Goal: Task Accomplishment & Management: Manage account settings

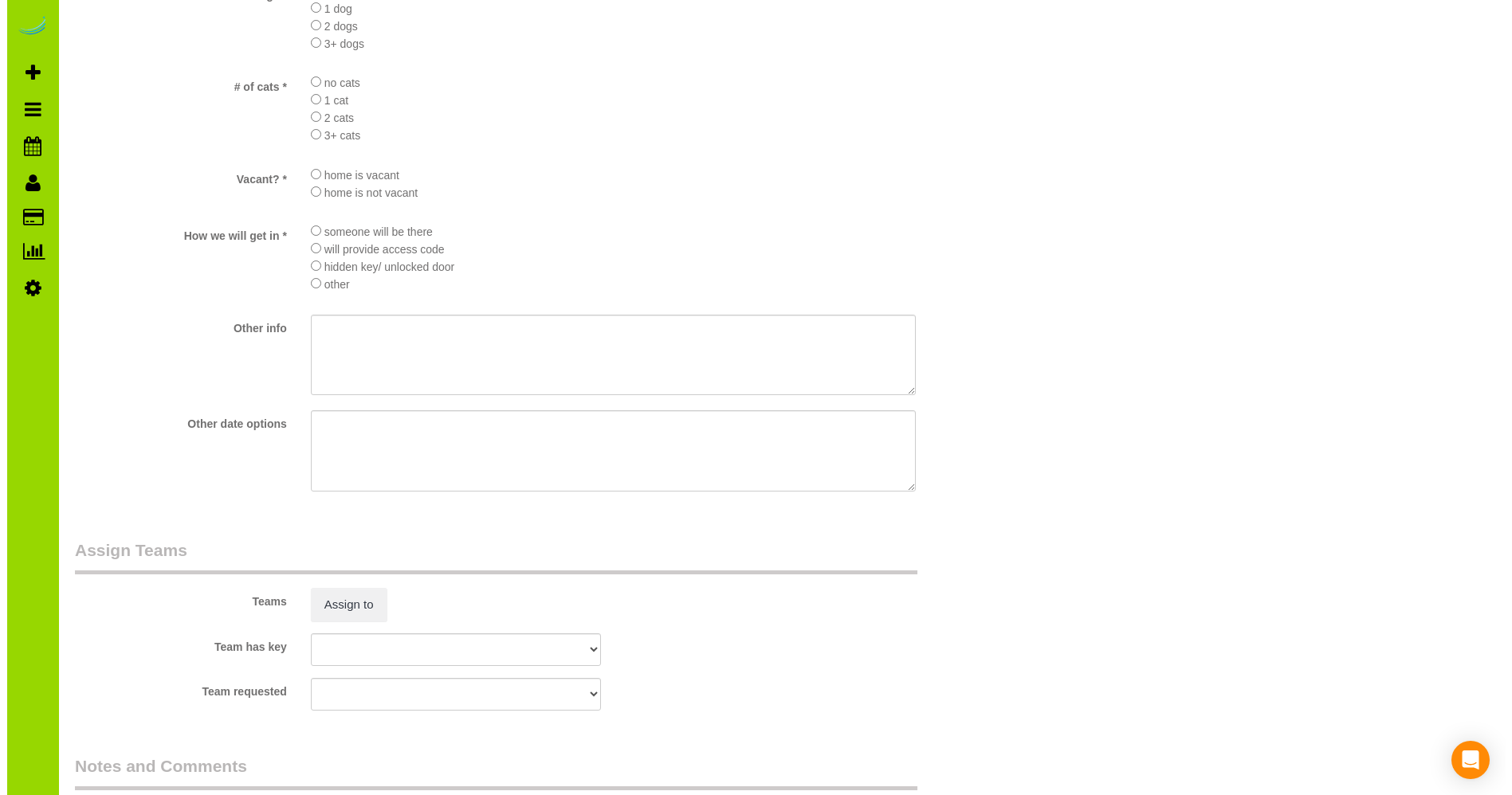
scroll to position [1988, 0]
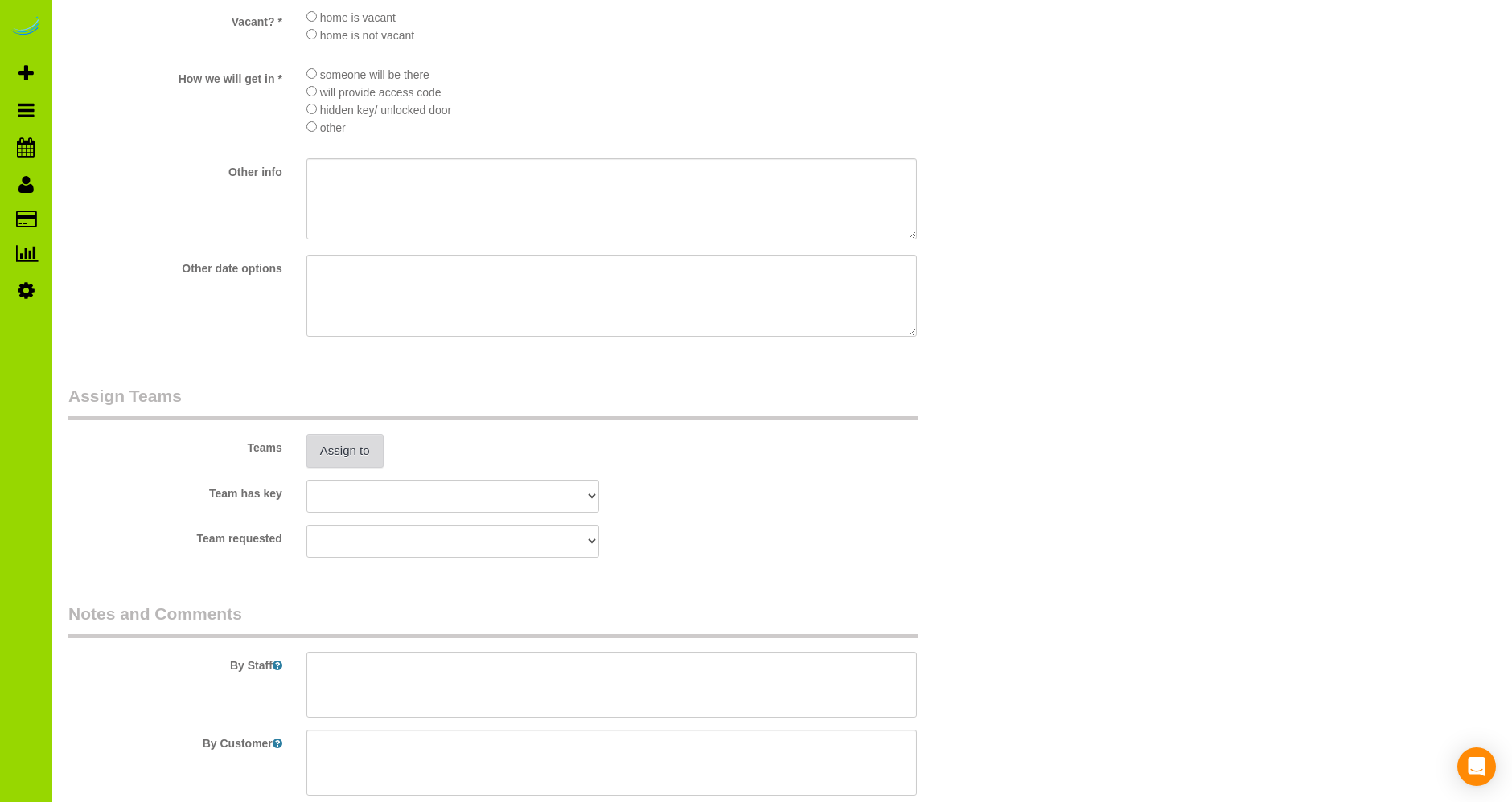
click at [341, 445] on button "Assign to" at bounding box center [344, 450] width 77 height 34
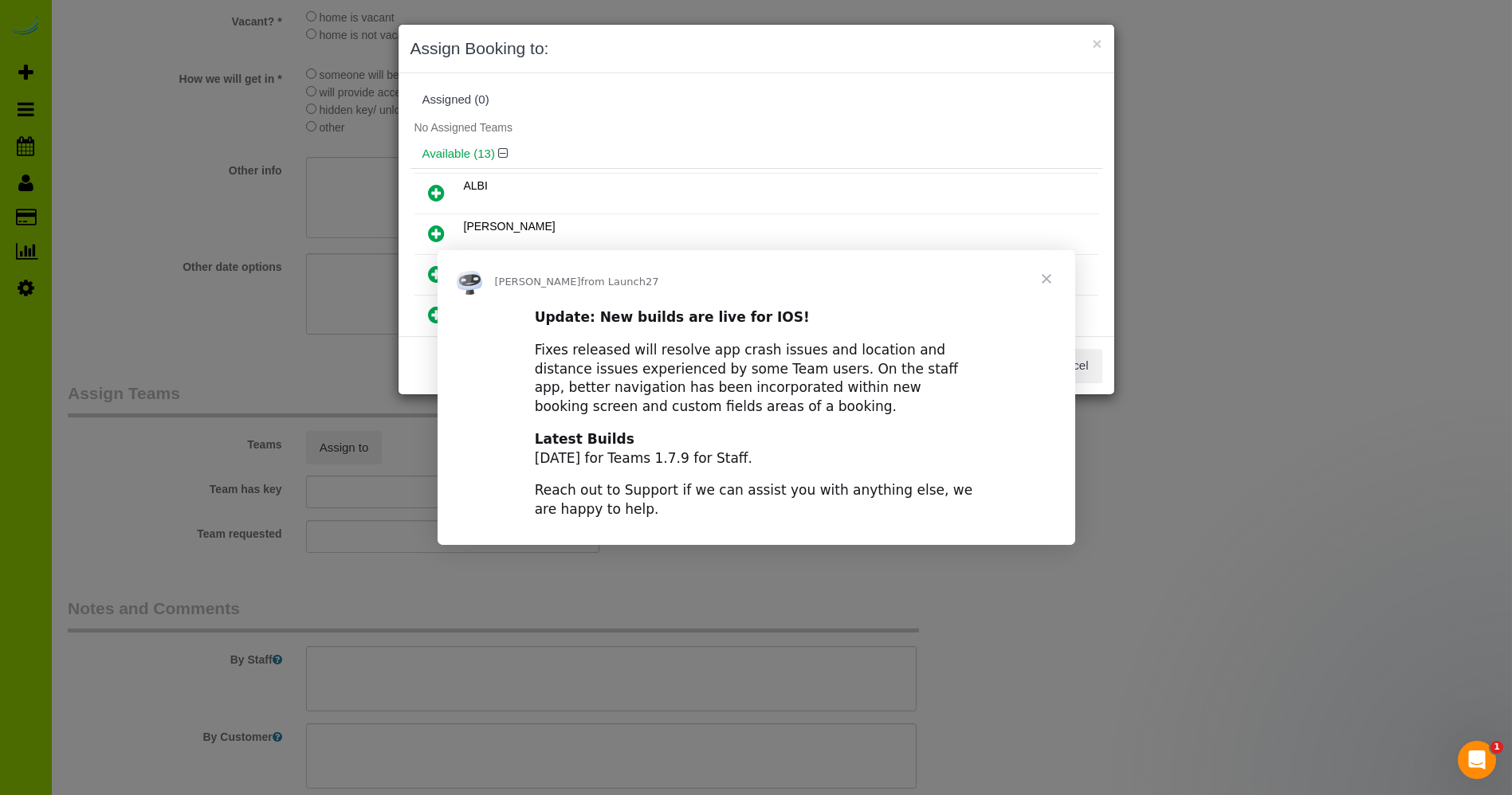
scroll to position [0, 0]
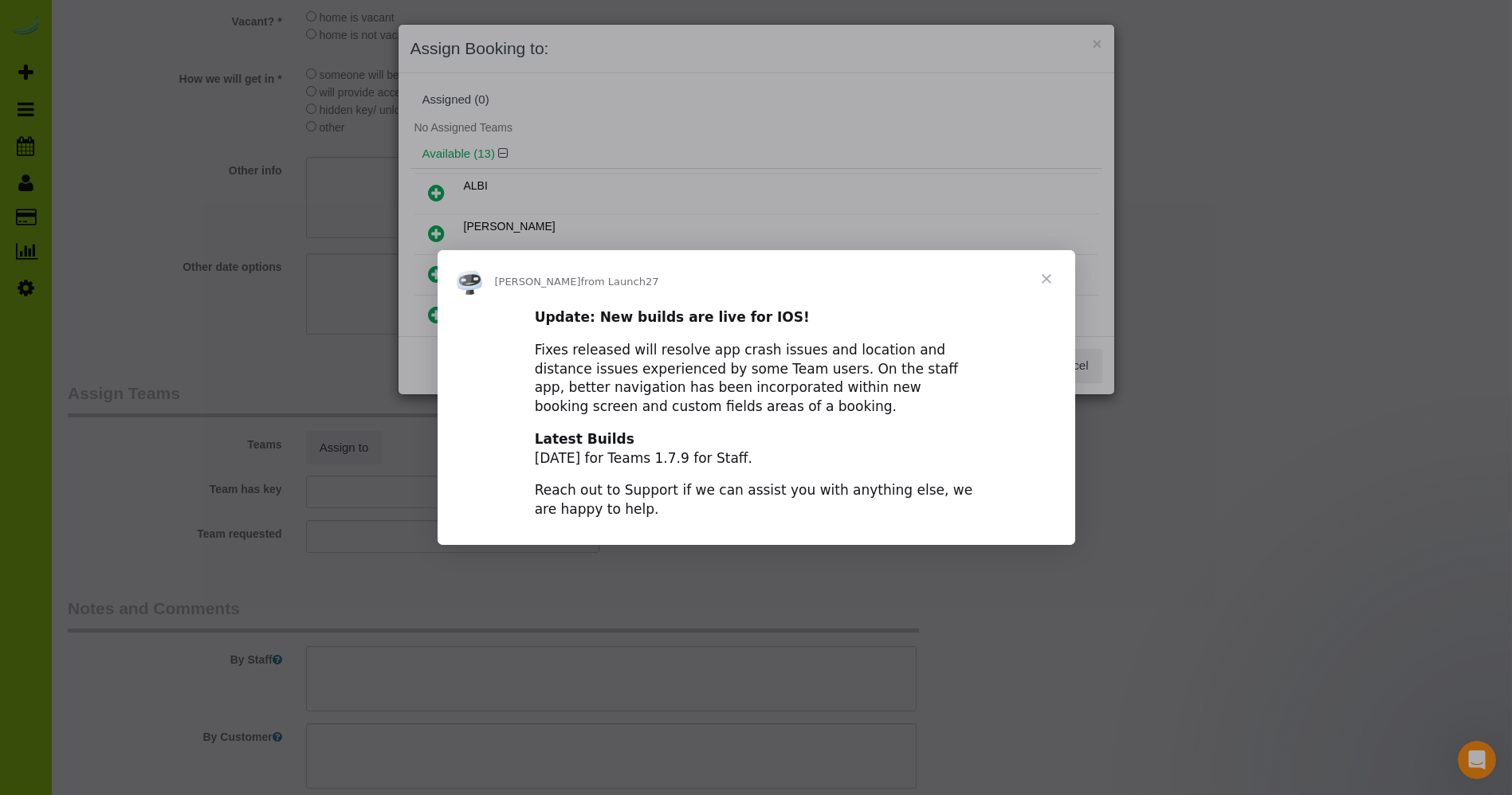
click at [1044, 281] on span "Close" at bounding box center [1046, 279] width 58 height 58
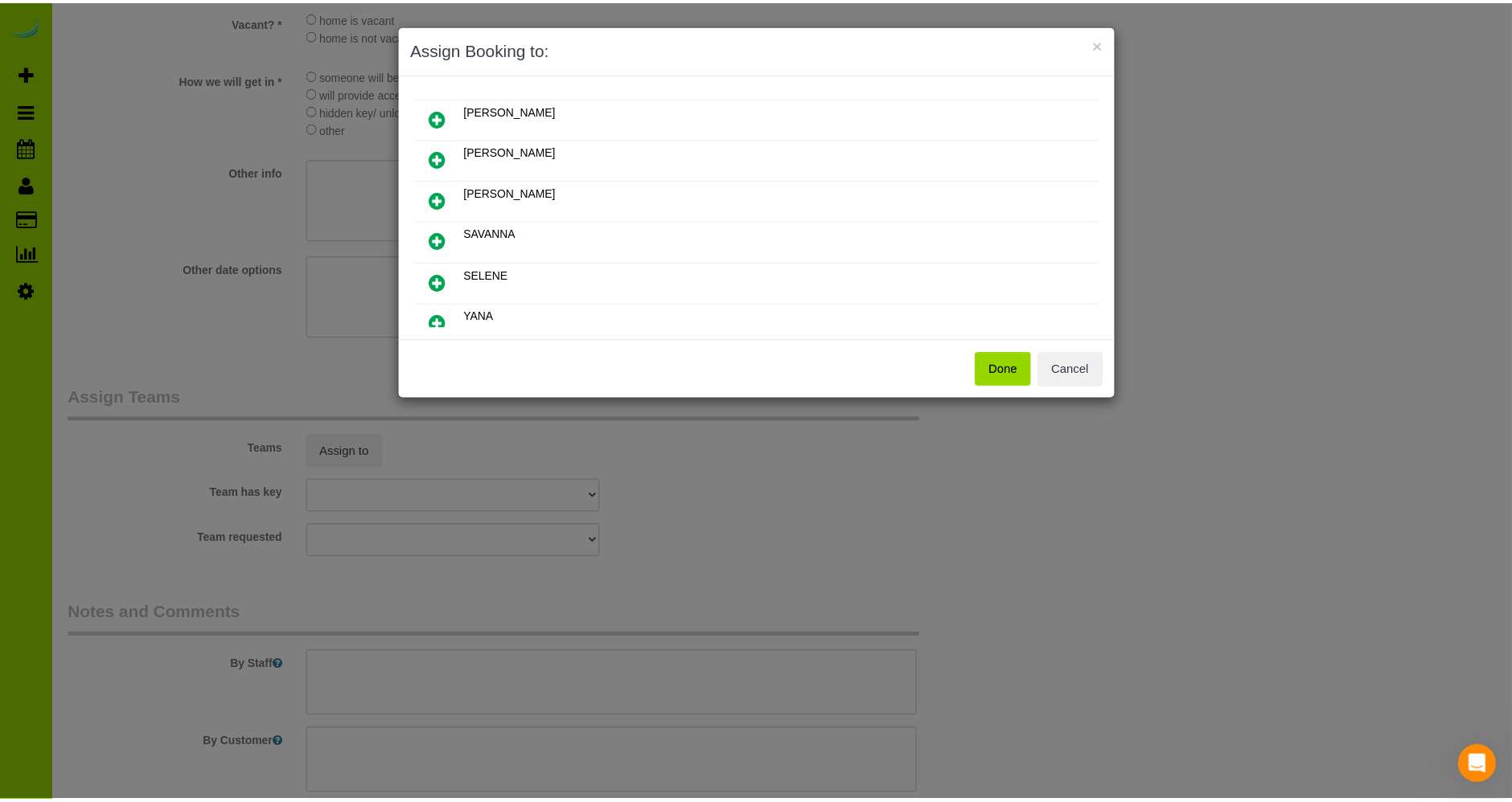
scroll to position [425, 0]
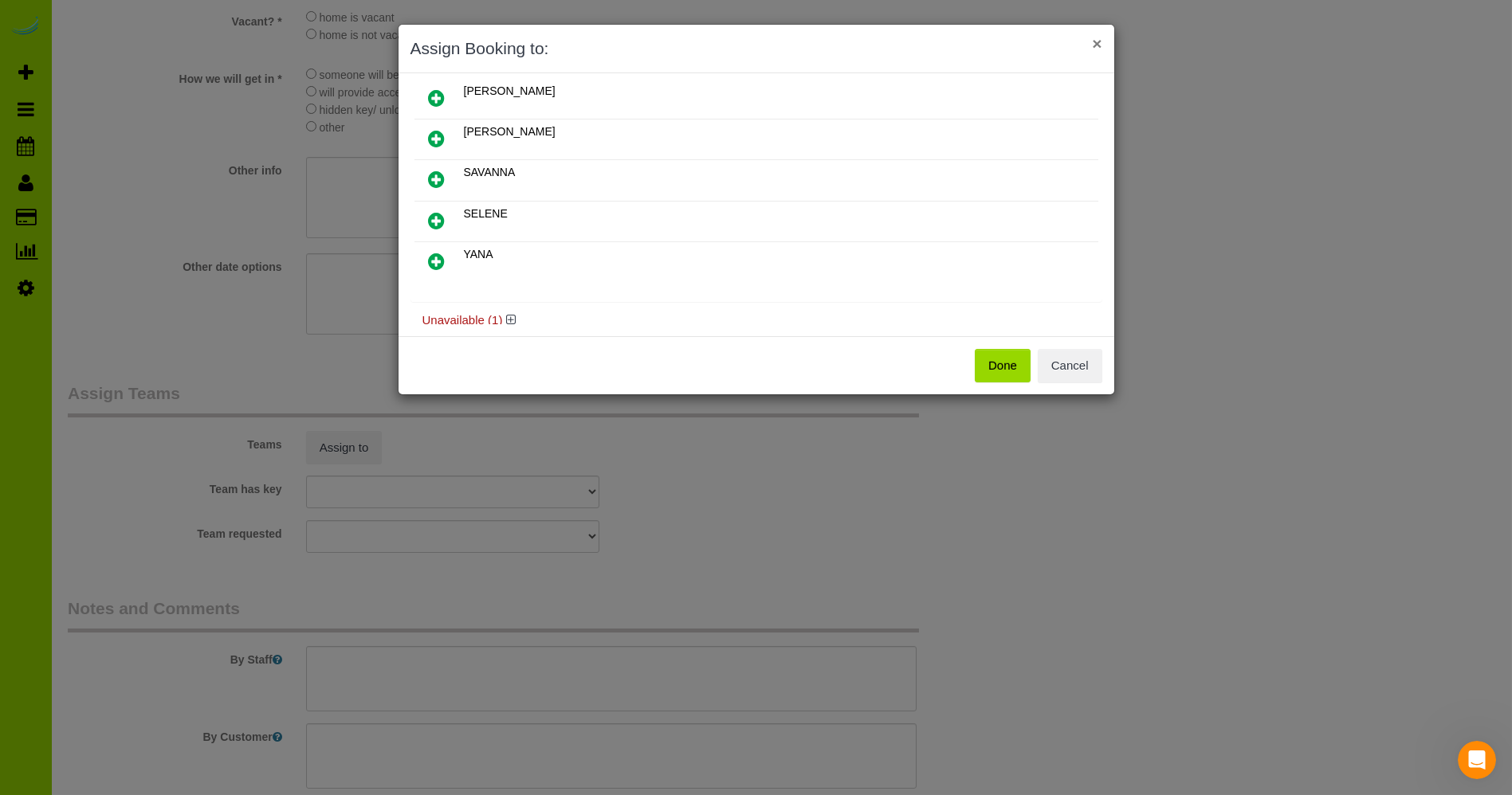
click at [1096, 39] on button "×" at bounding box center [1097, 43] width 9 height 17
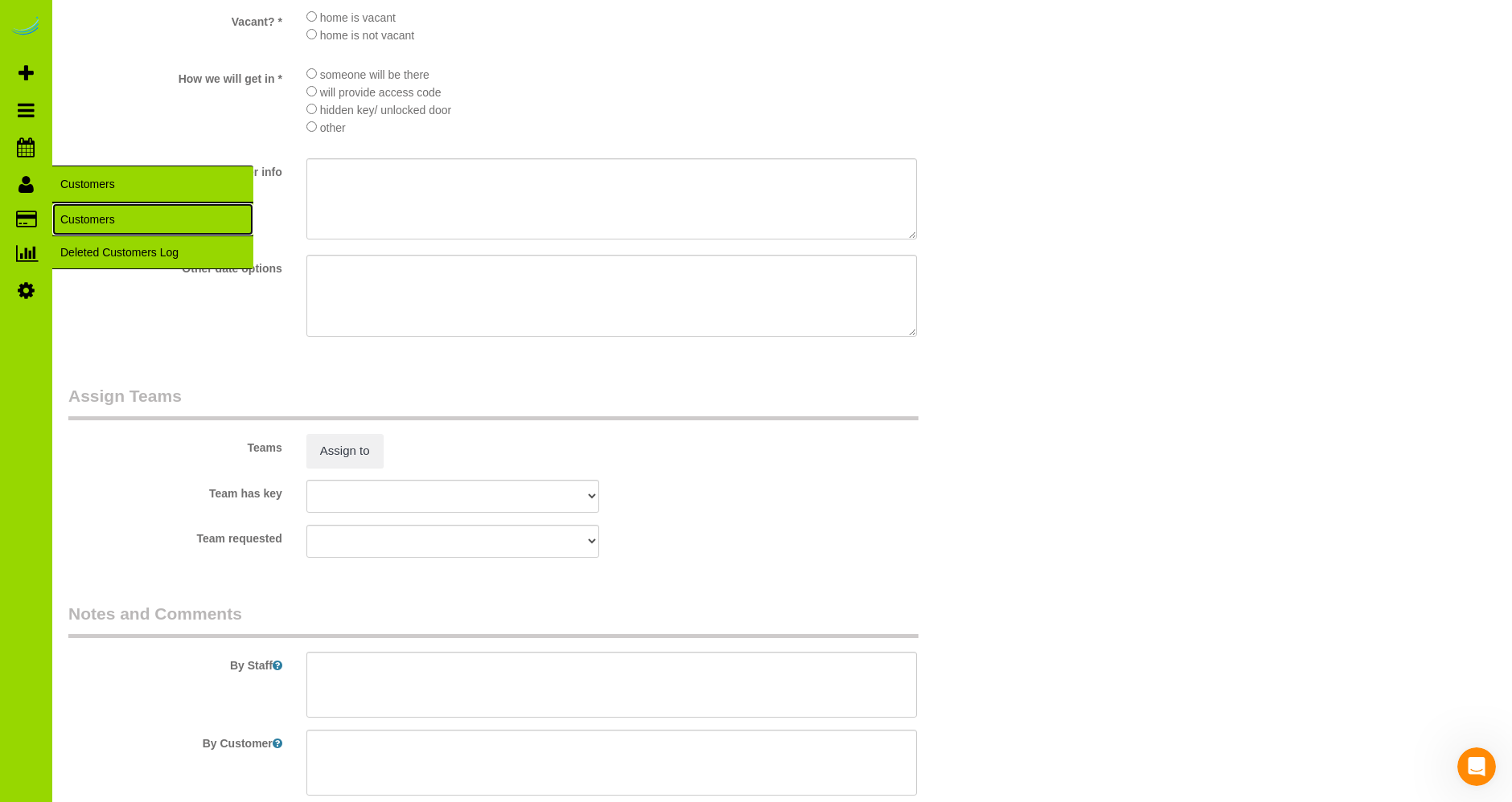
click at [128, 215] on link "Customers" at bounding box center [152, 219] width 201 height 32
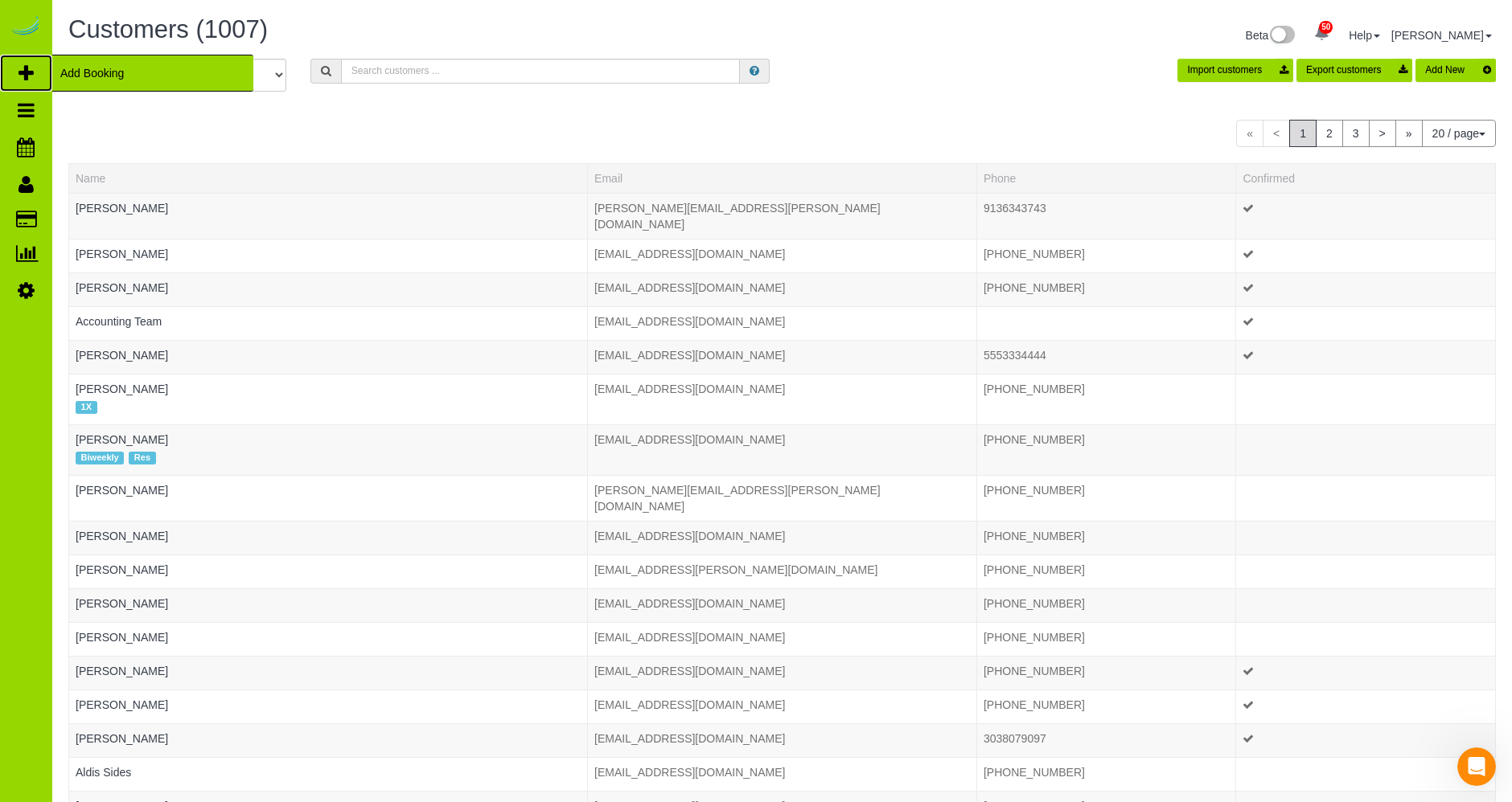
click at [28, 64] on icon at bounding box center [26, 73] width 16 height 19
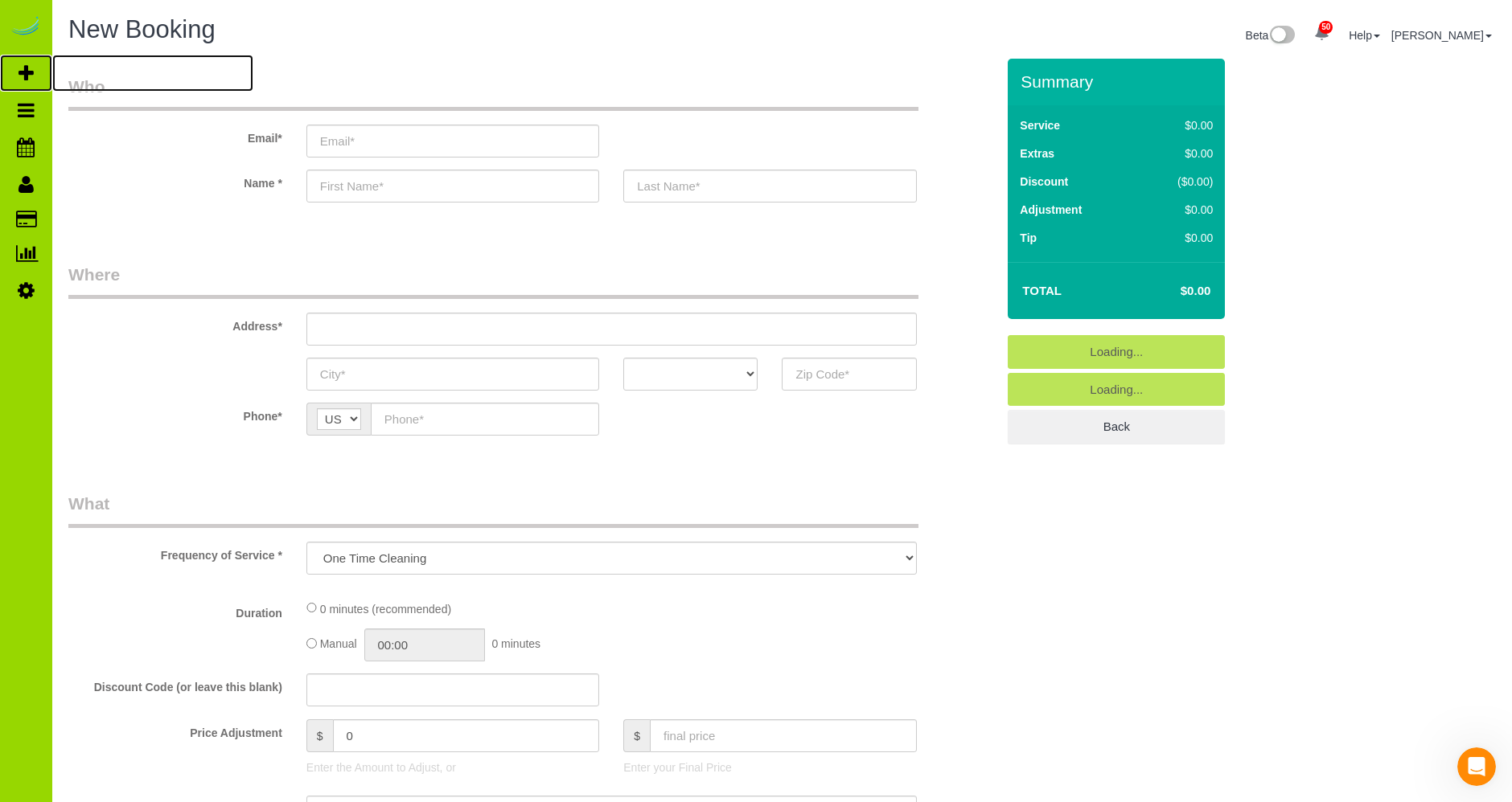
select select "object:2563"
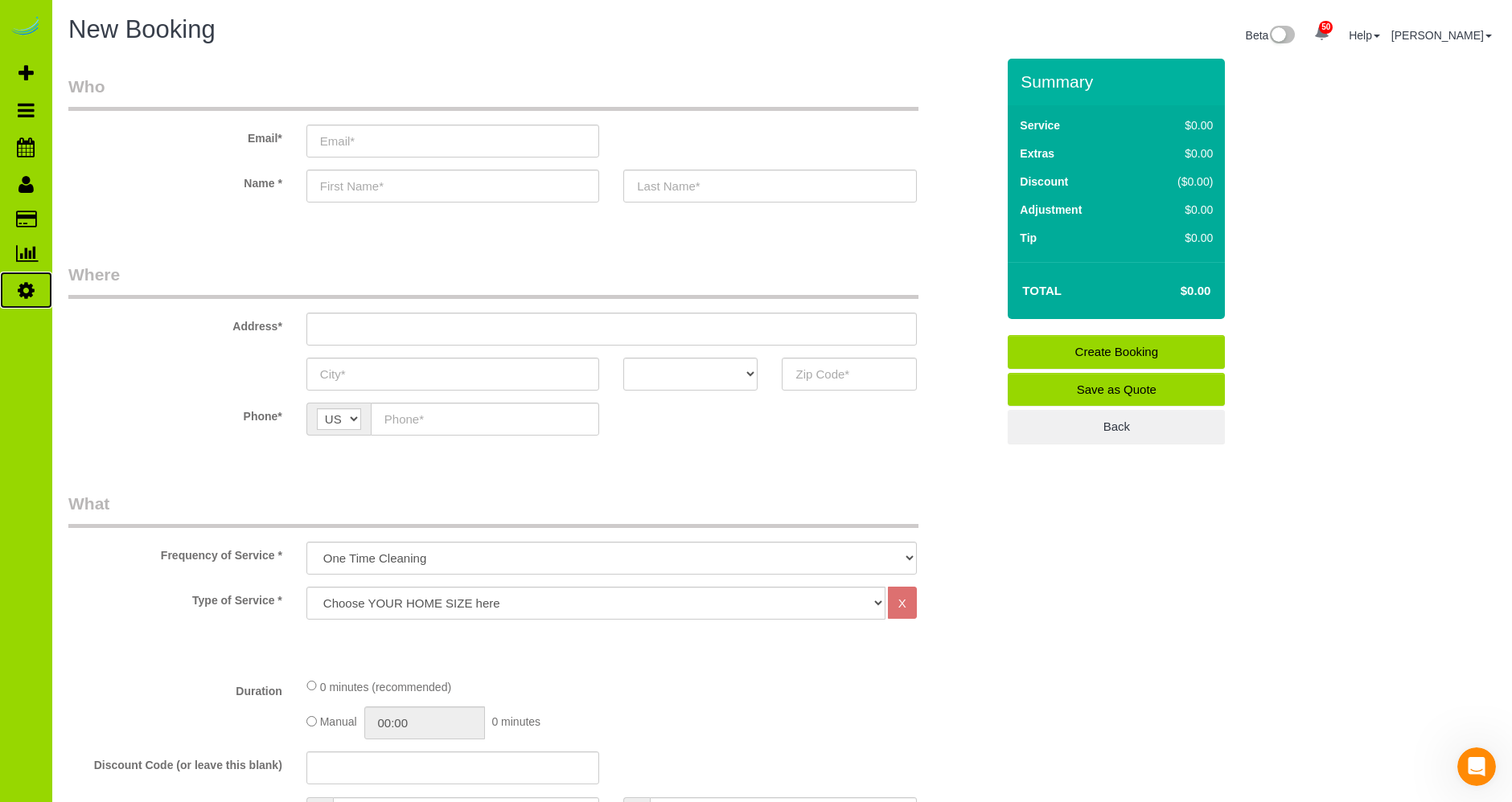
click at [24, 282] on icon at bounding box center [26, 290] width 17 height 19
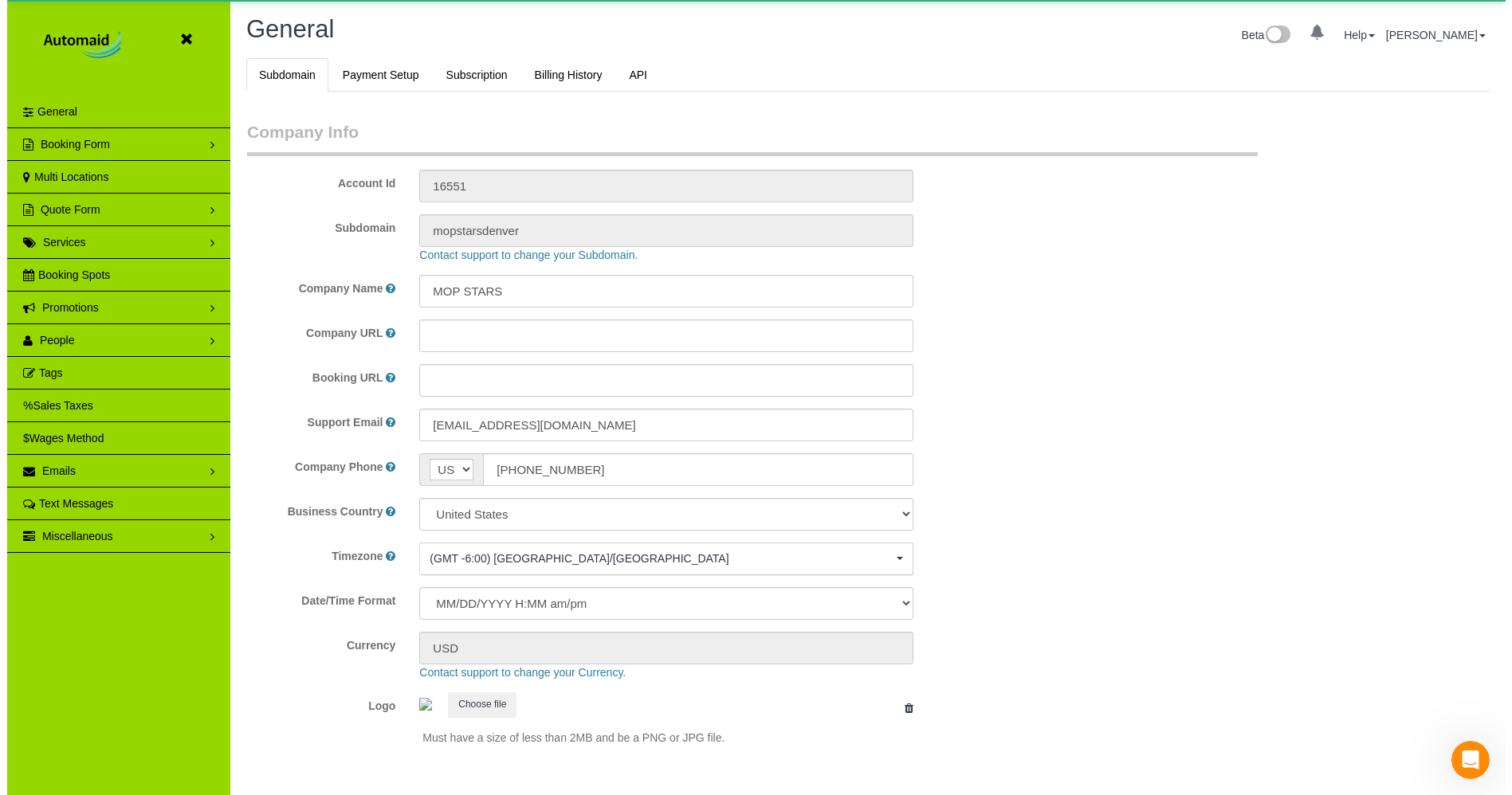
scroll to position [3530, 1498]
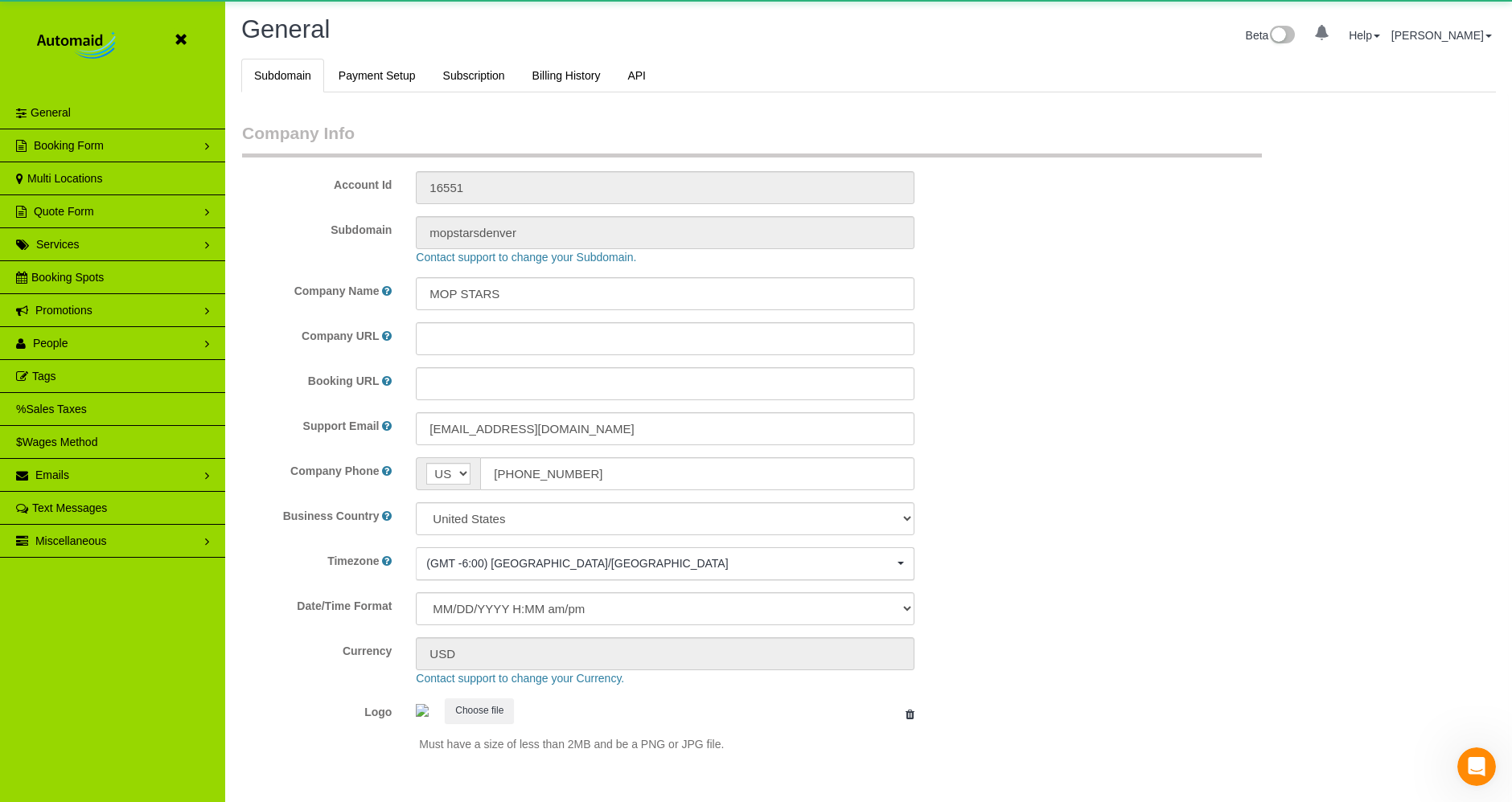
select select "1"
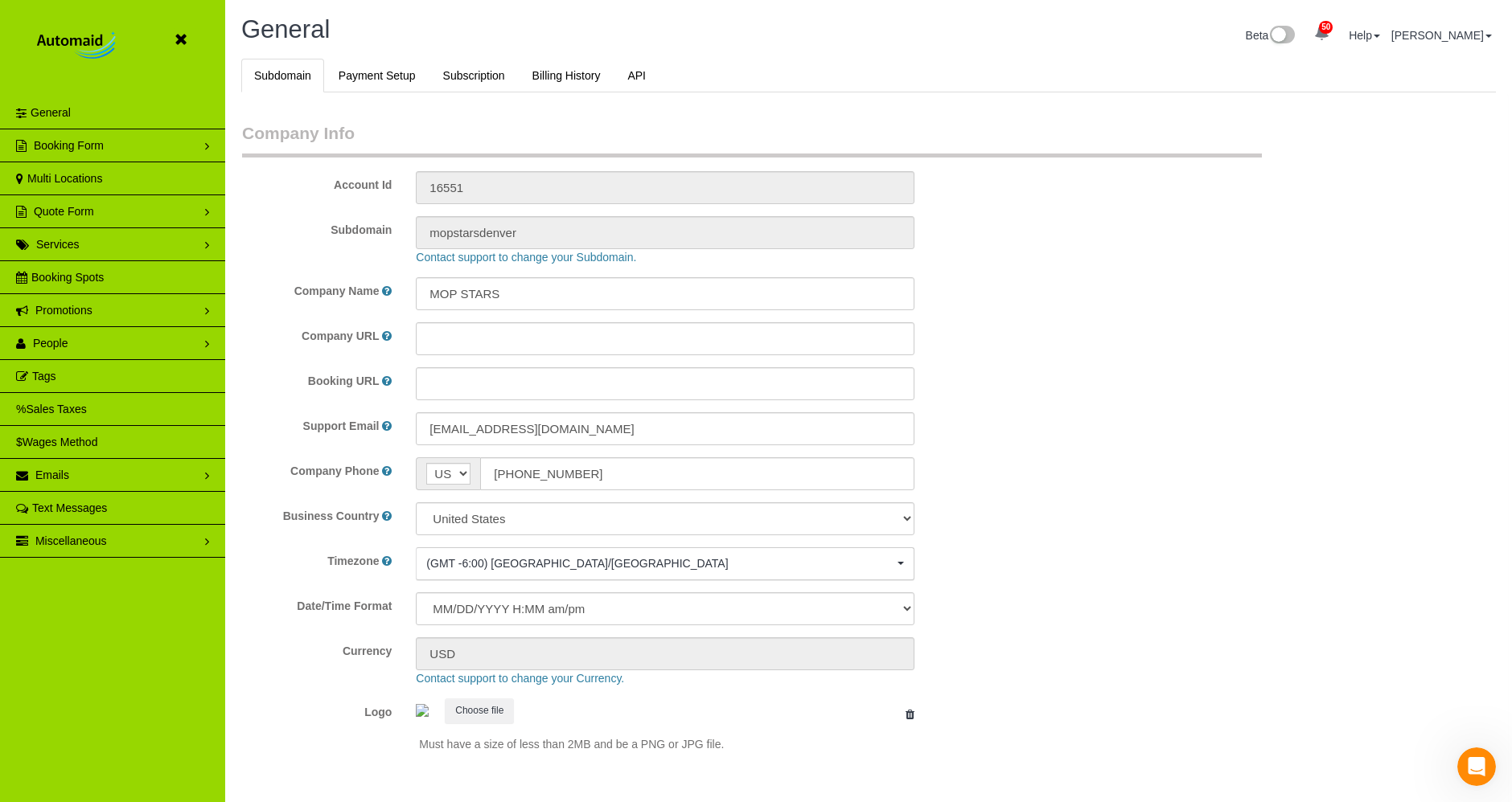
click at [172, 35] on header "Beta" at bounding box center [112, 48] width 225 height 96
click at [187, 28] on link at bounding box center [185, 40] width 24 height 24
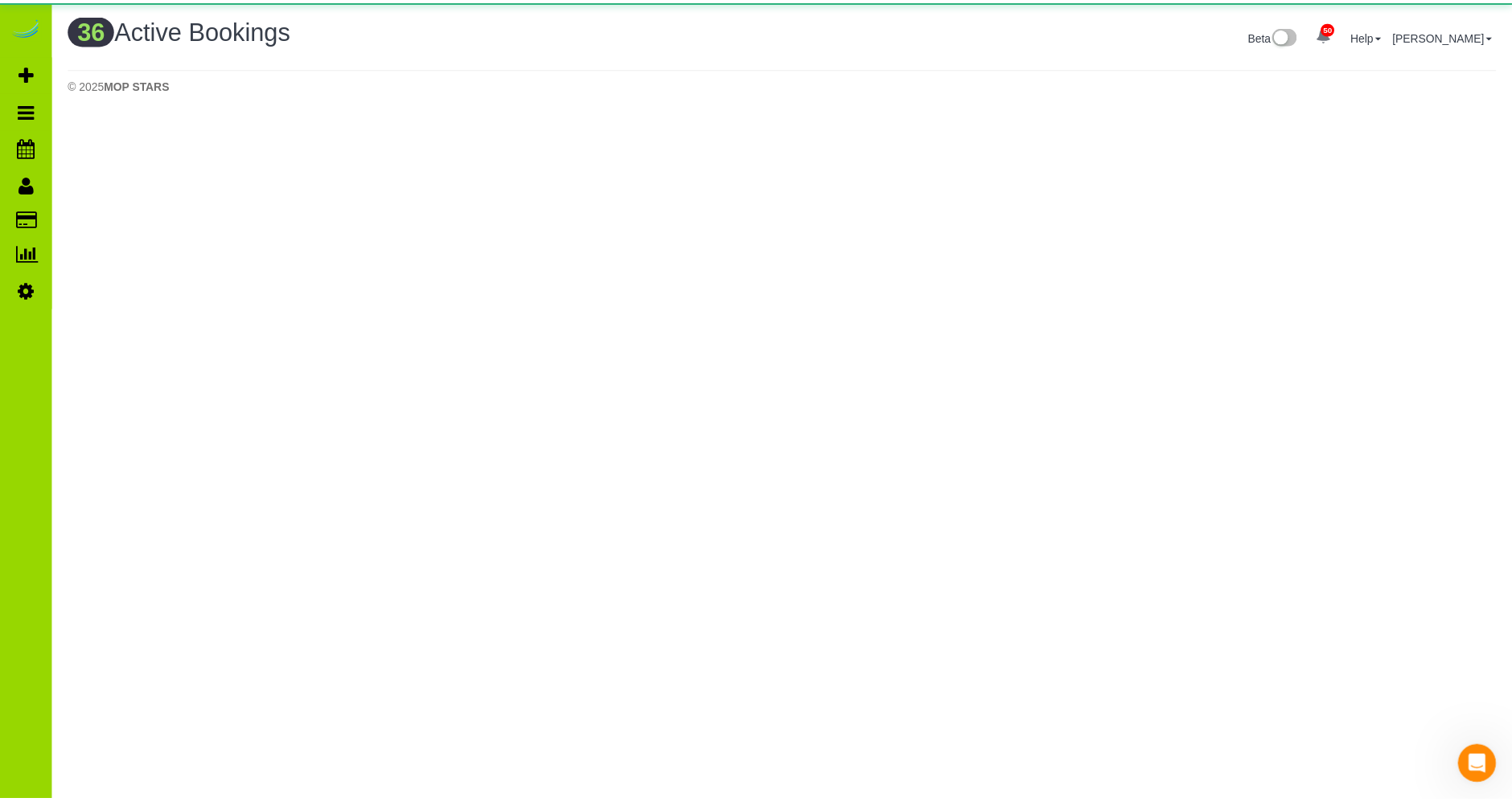
scroll to position [1482, 1512]
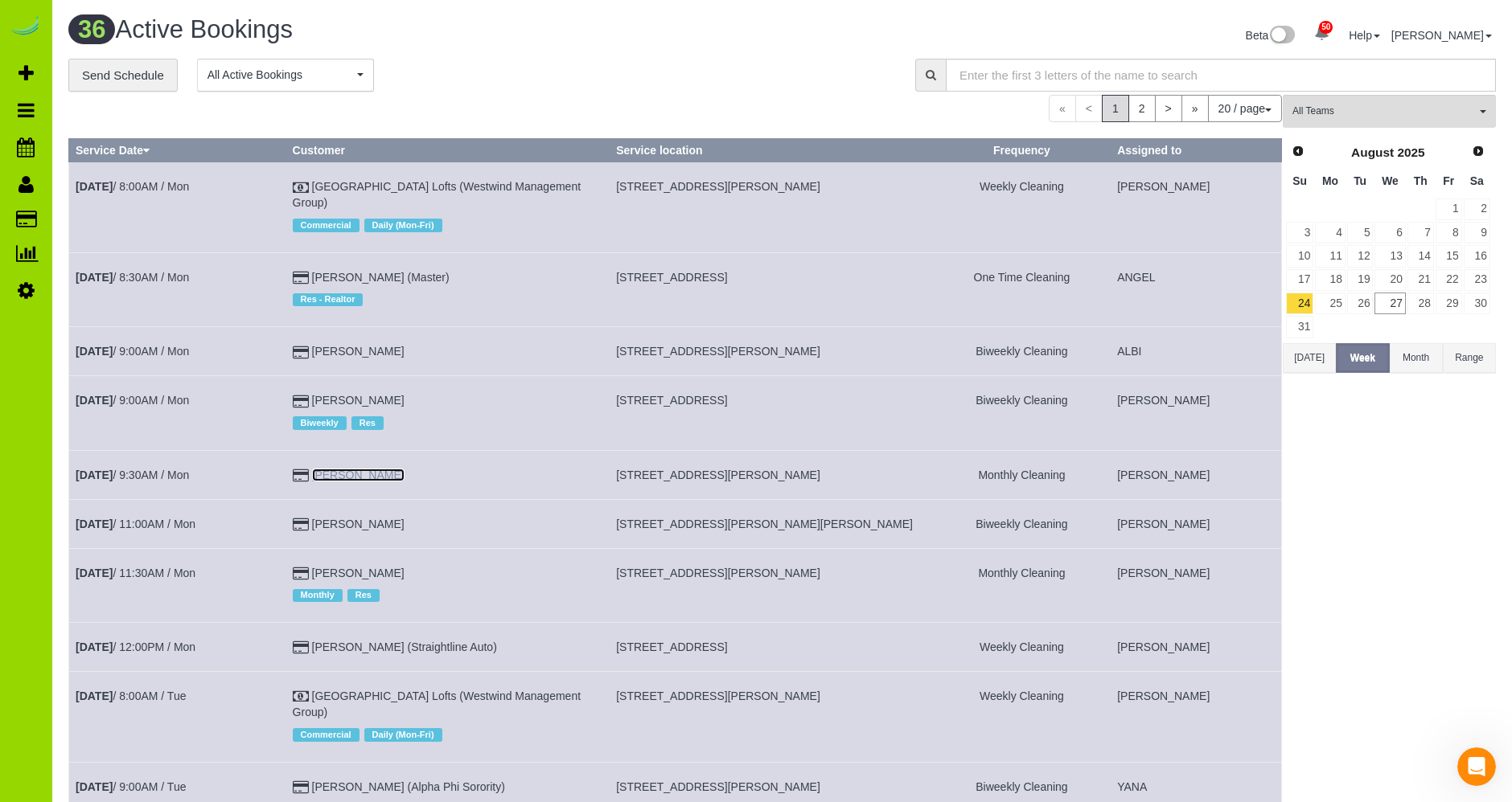
click at [355, 469] on link "[PERSON_NAME]" at bounding box center [358, 475] width 93 height 13
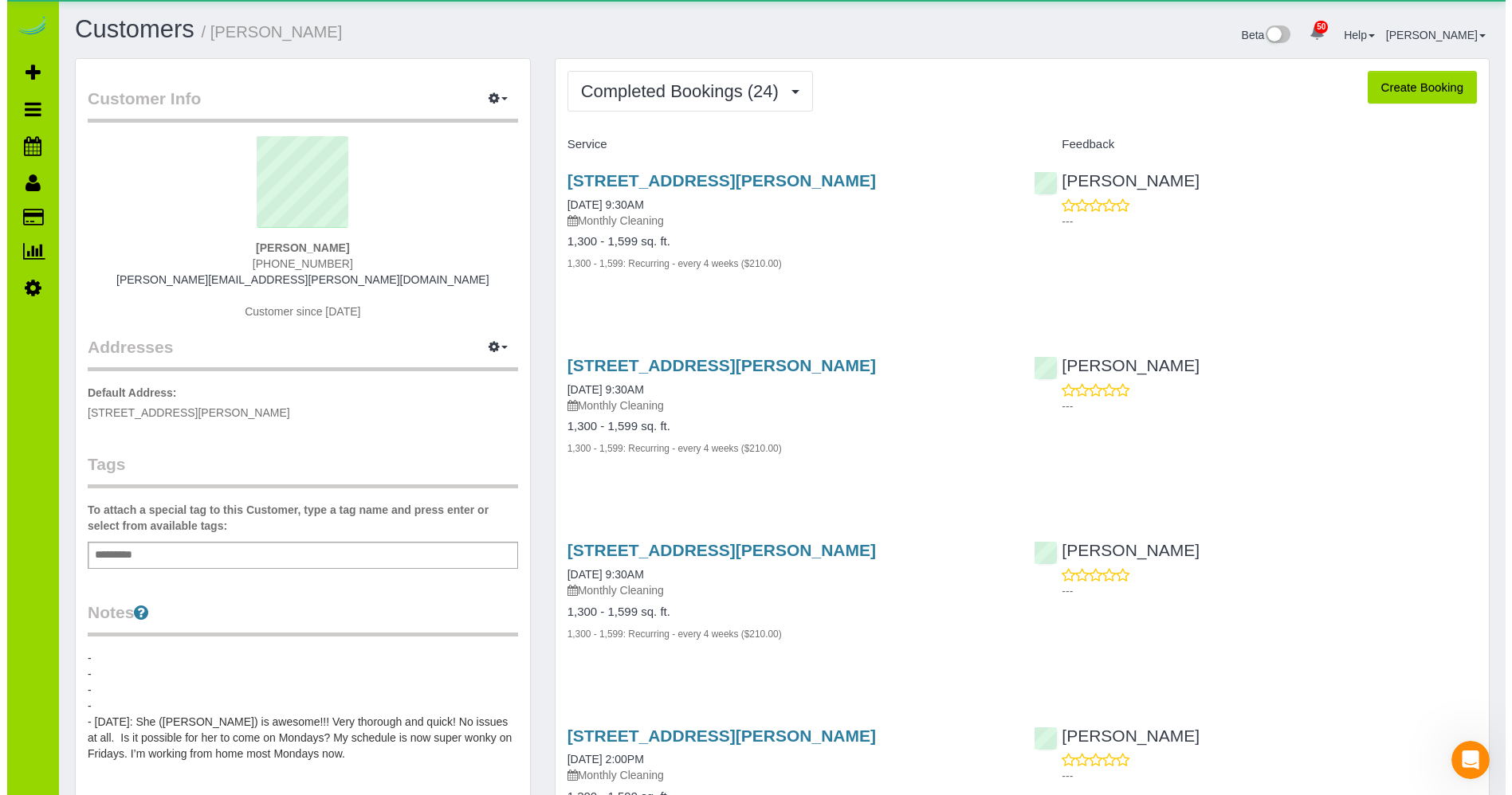
scroll to position [4678, 1498]
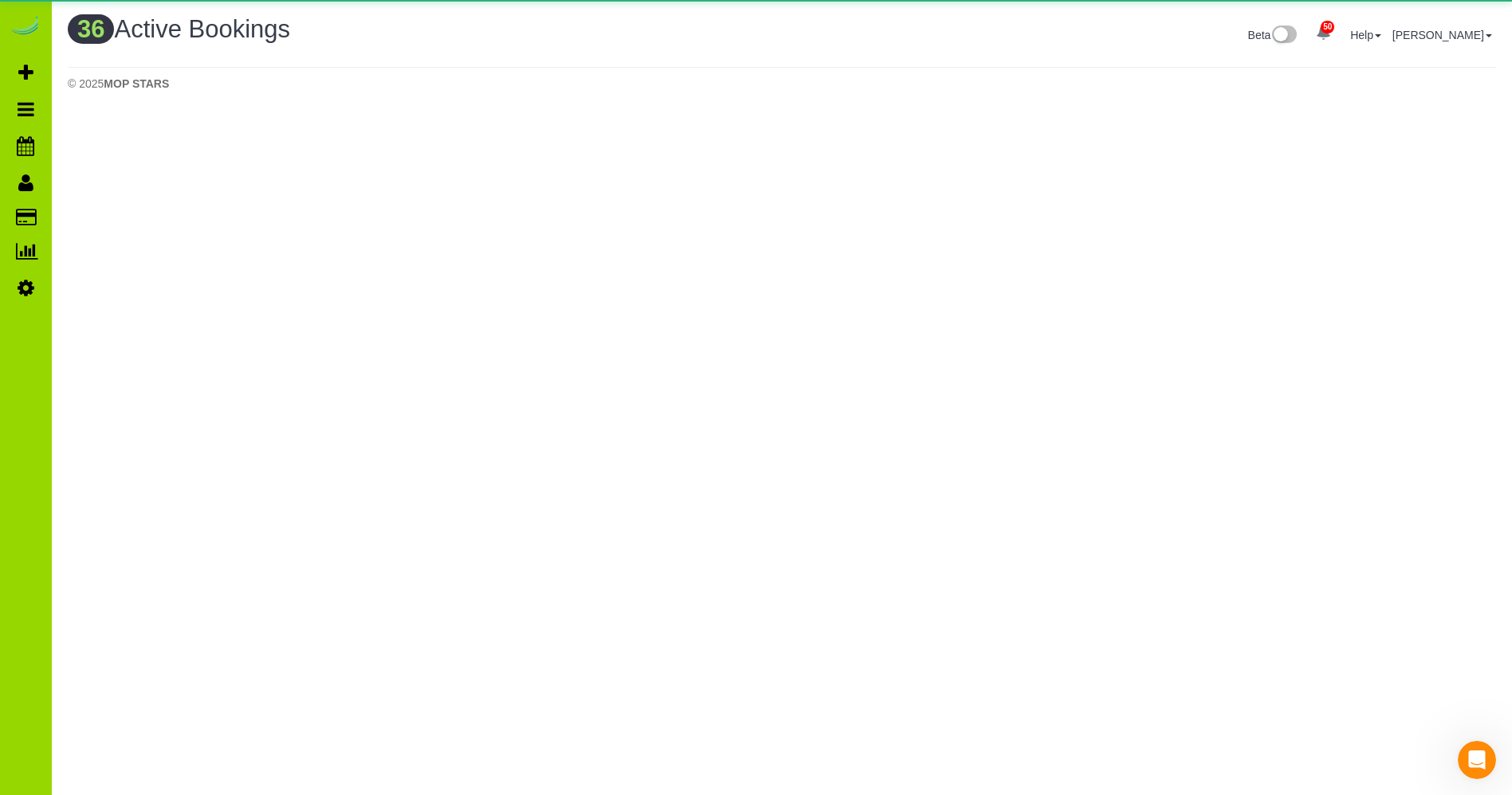
scroll to position [1469, 1498]
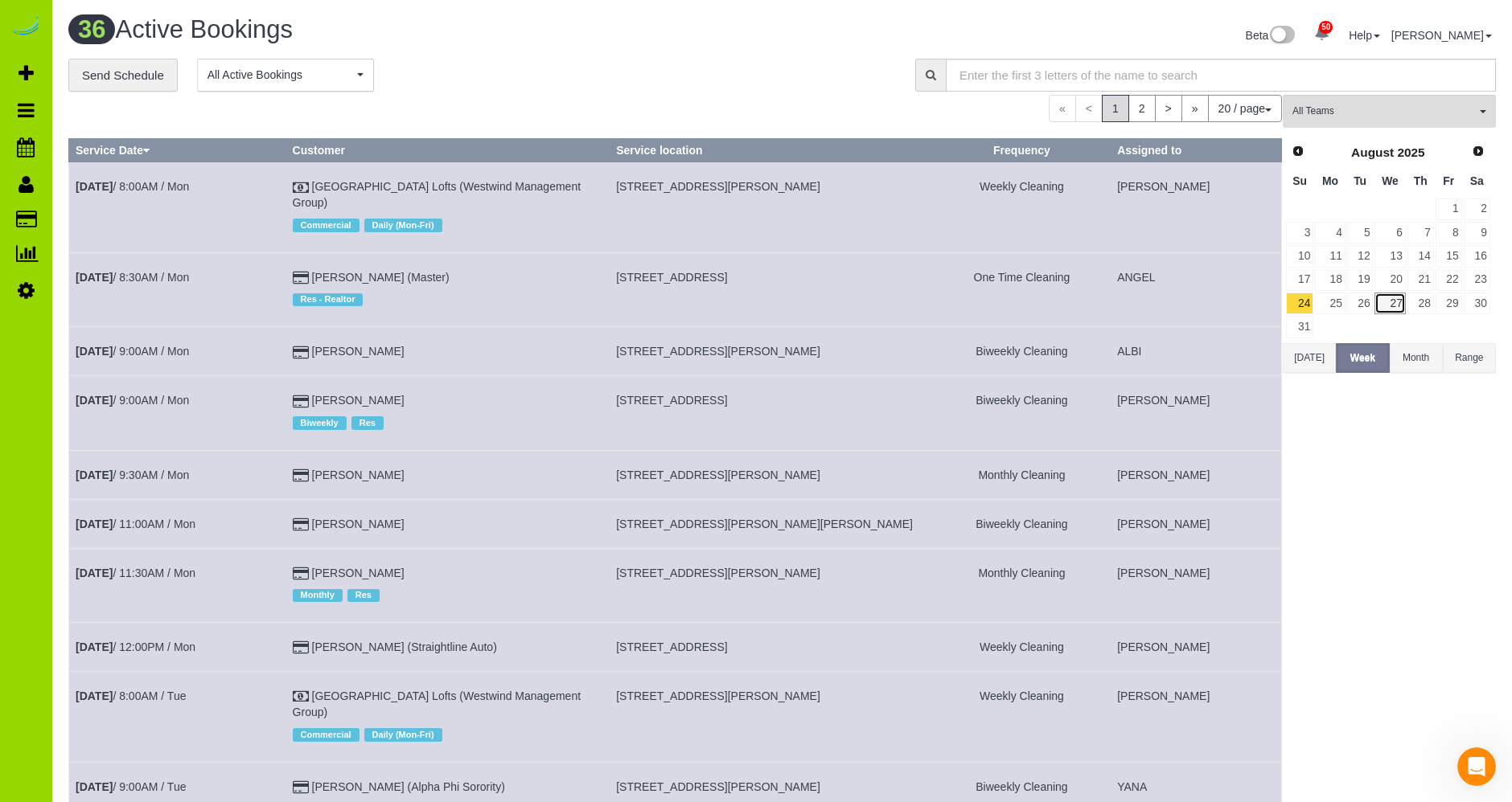
click at [1397, 304] on link "27" at bounding box center [1389, 302] width 31 height 21
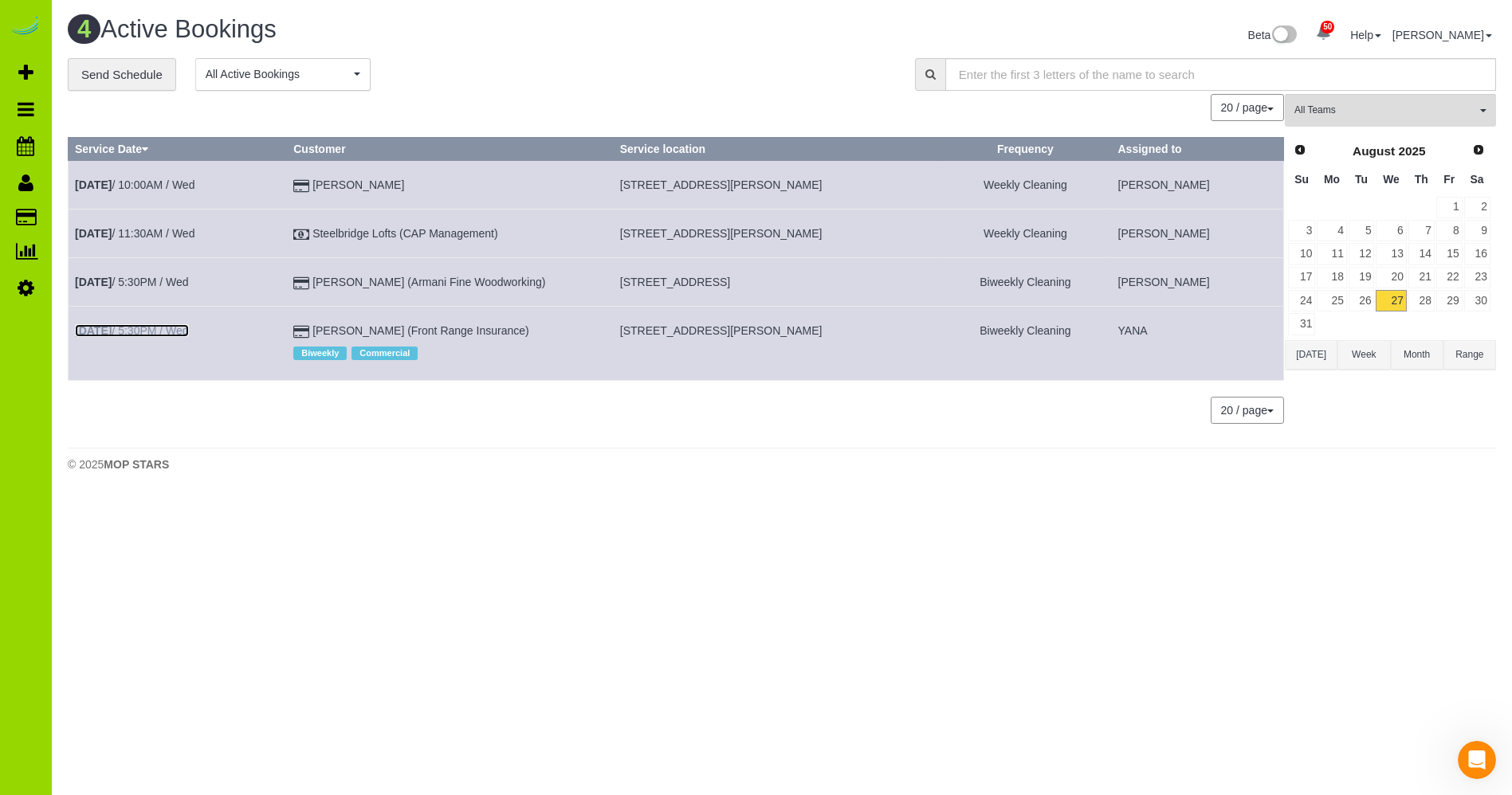
click at [106, 331] on b "[DATE]" at bounding box center [94, 331] width 37 height 13
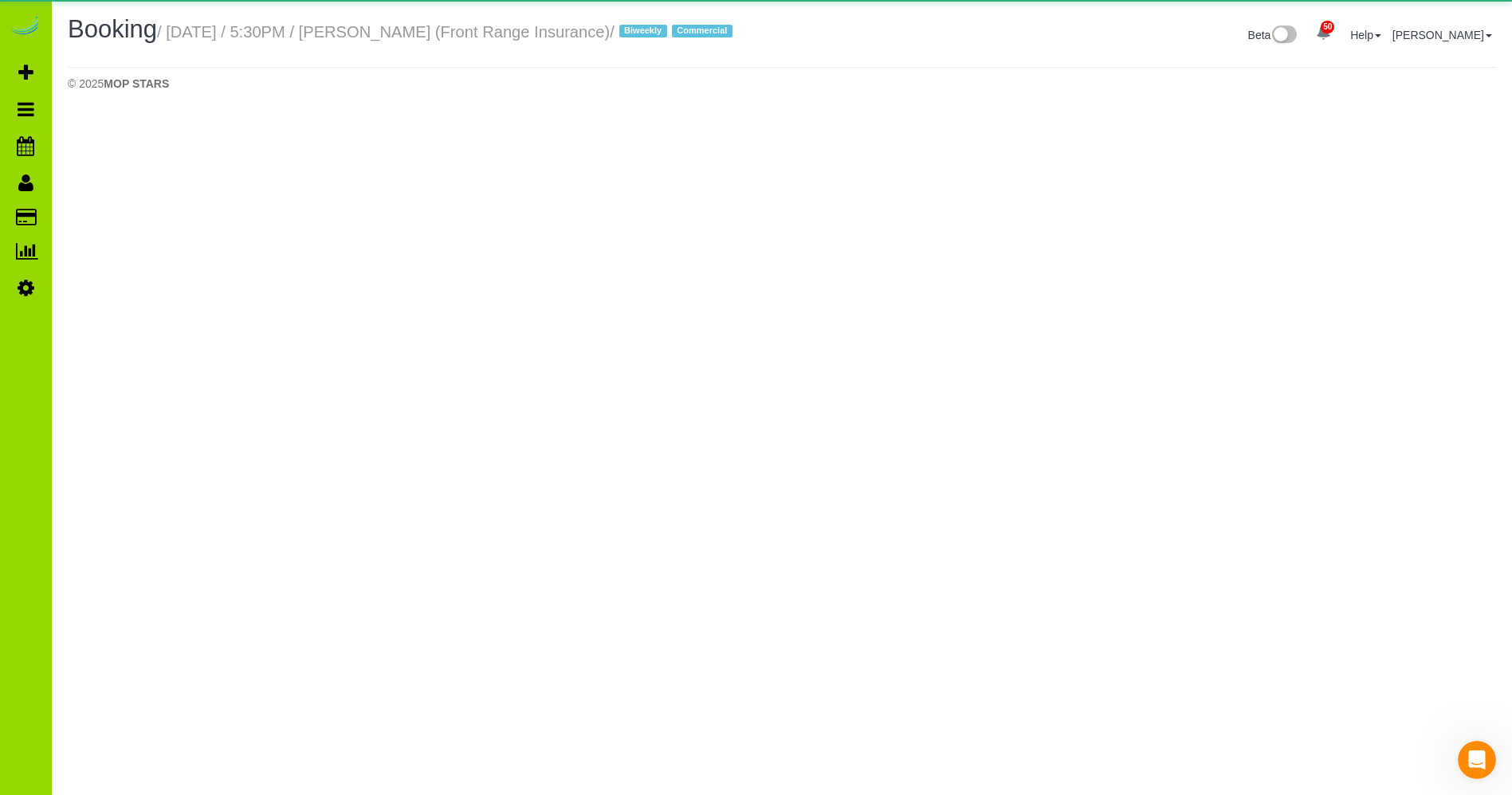
scroll to position [134, 1512]
select select "CO"
select select "number:1"
select select "number:13"
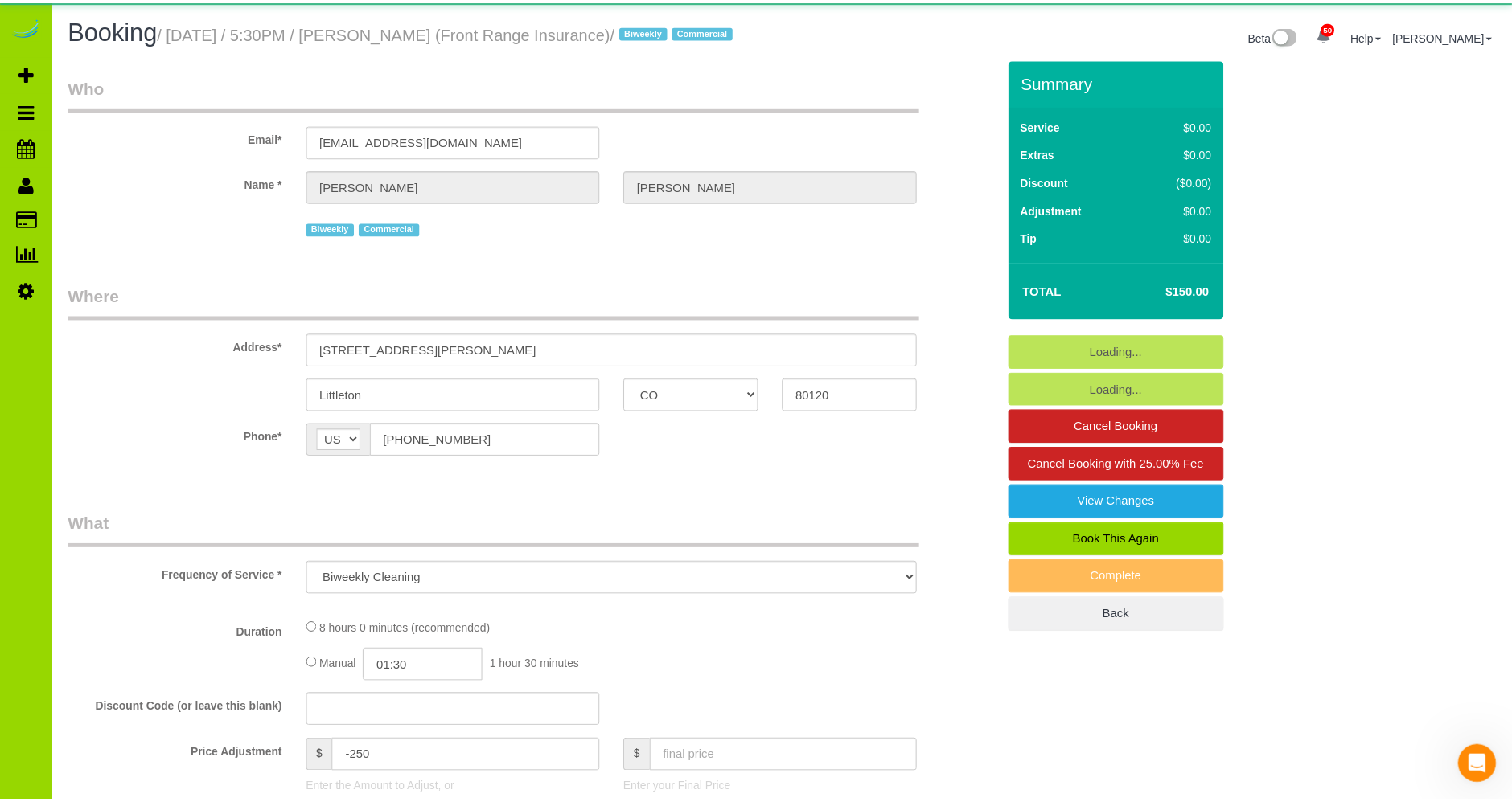
scroll to position [3343, 1512]
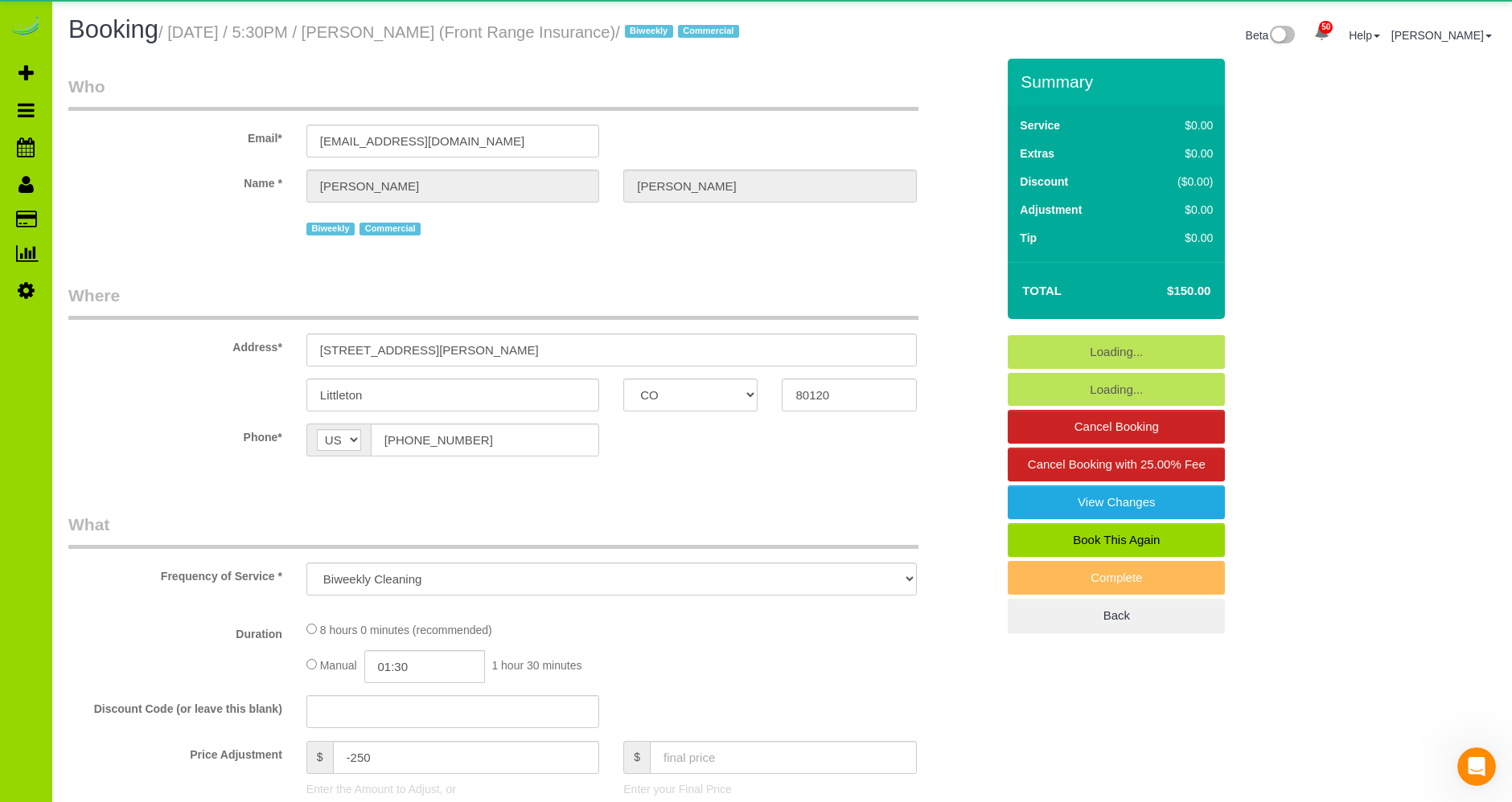
select select "object:6380"
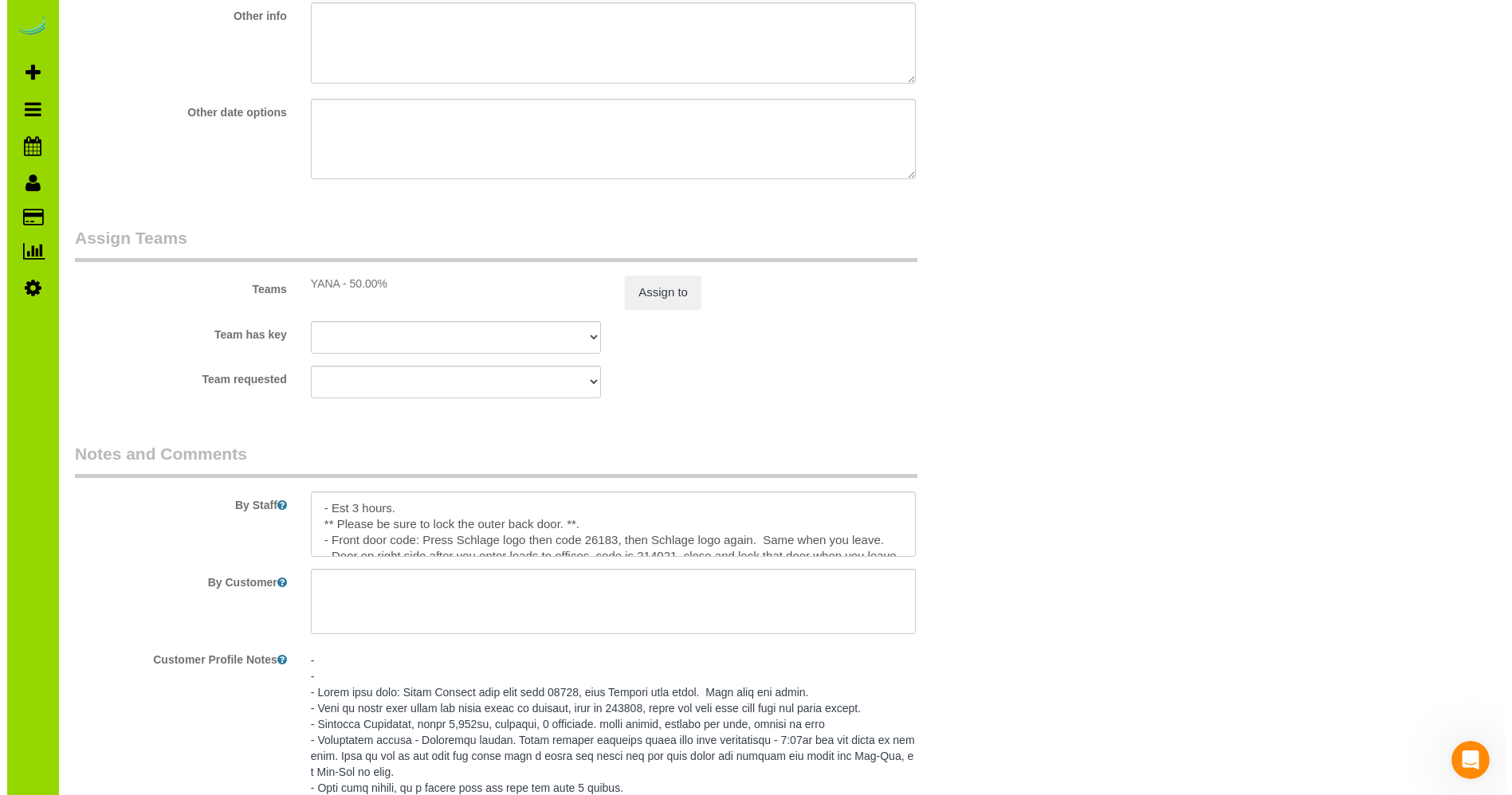
scroll to position [2187, 0]
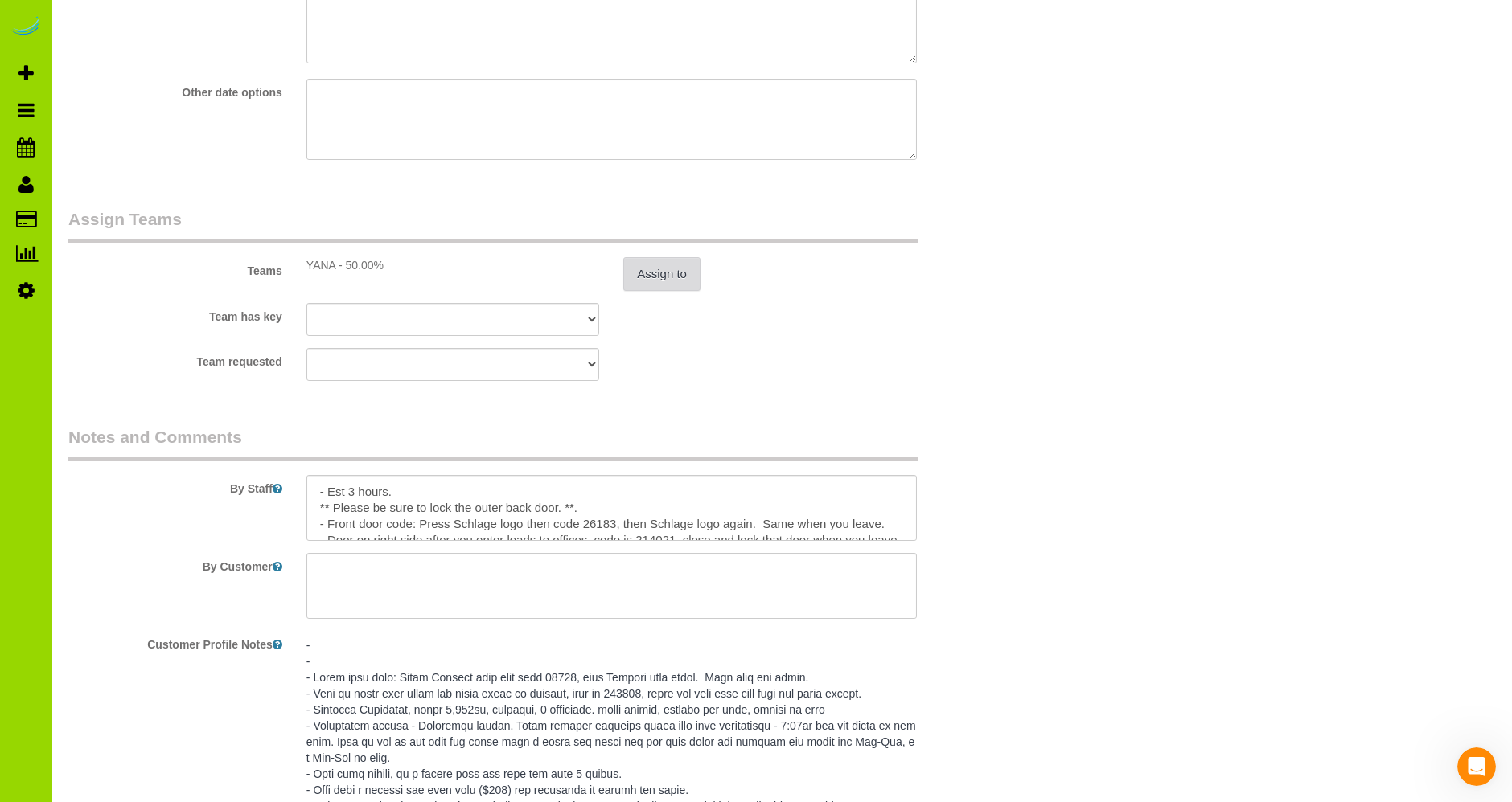
click at [666, 291] on button "Assign to" at bounding box center [662, 274] width 77 height 34
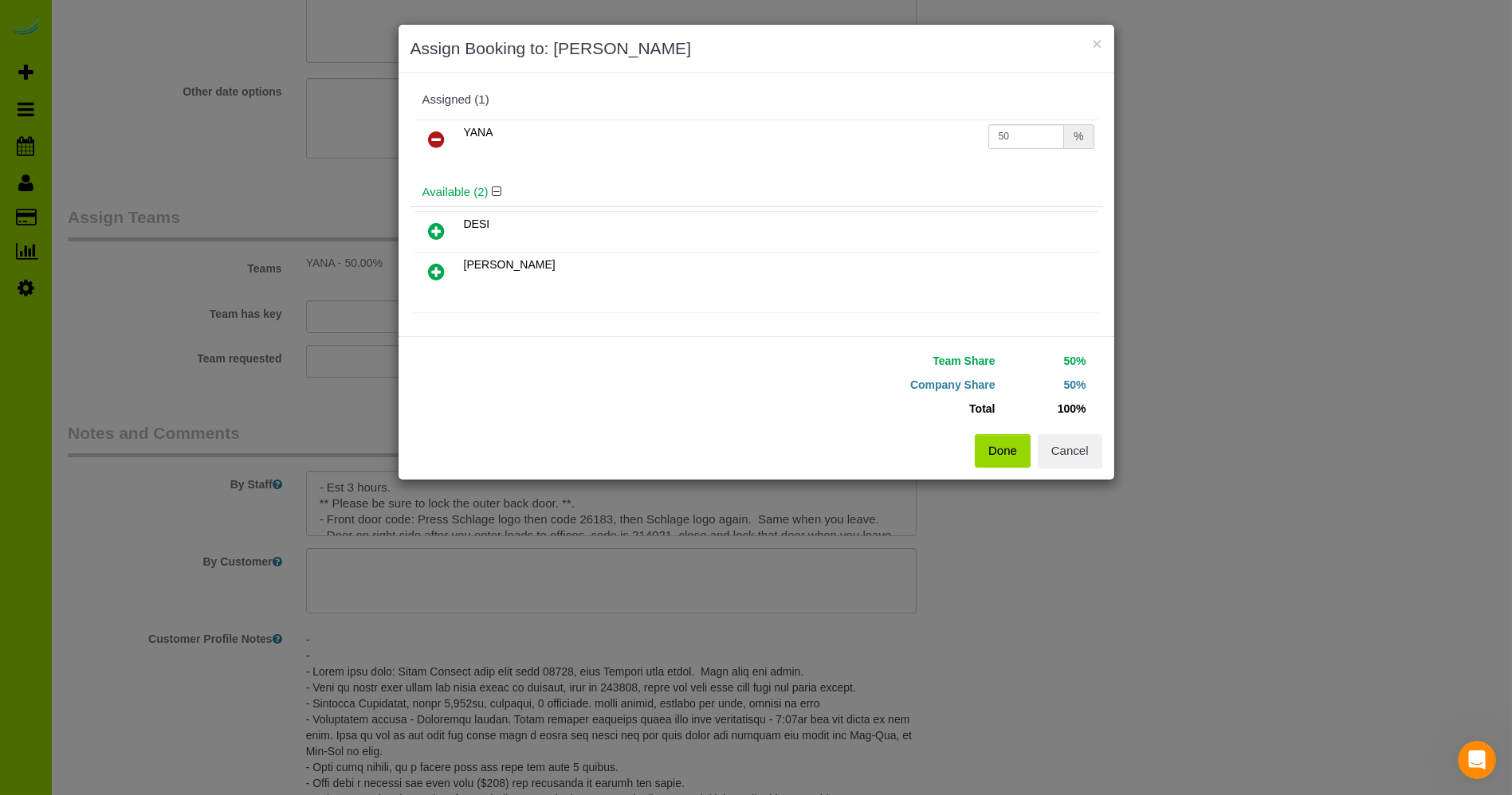
scroll to position [30, 0]
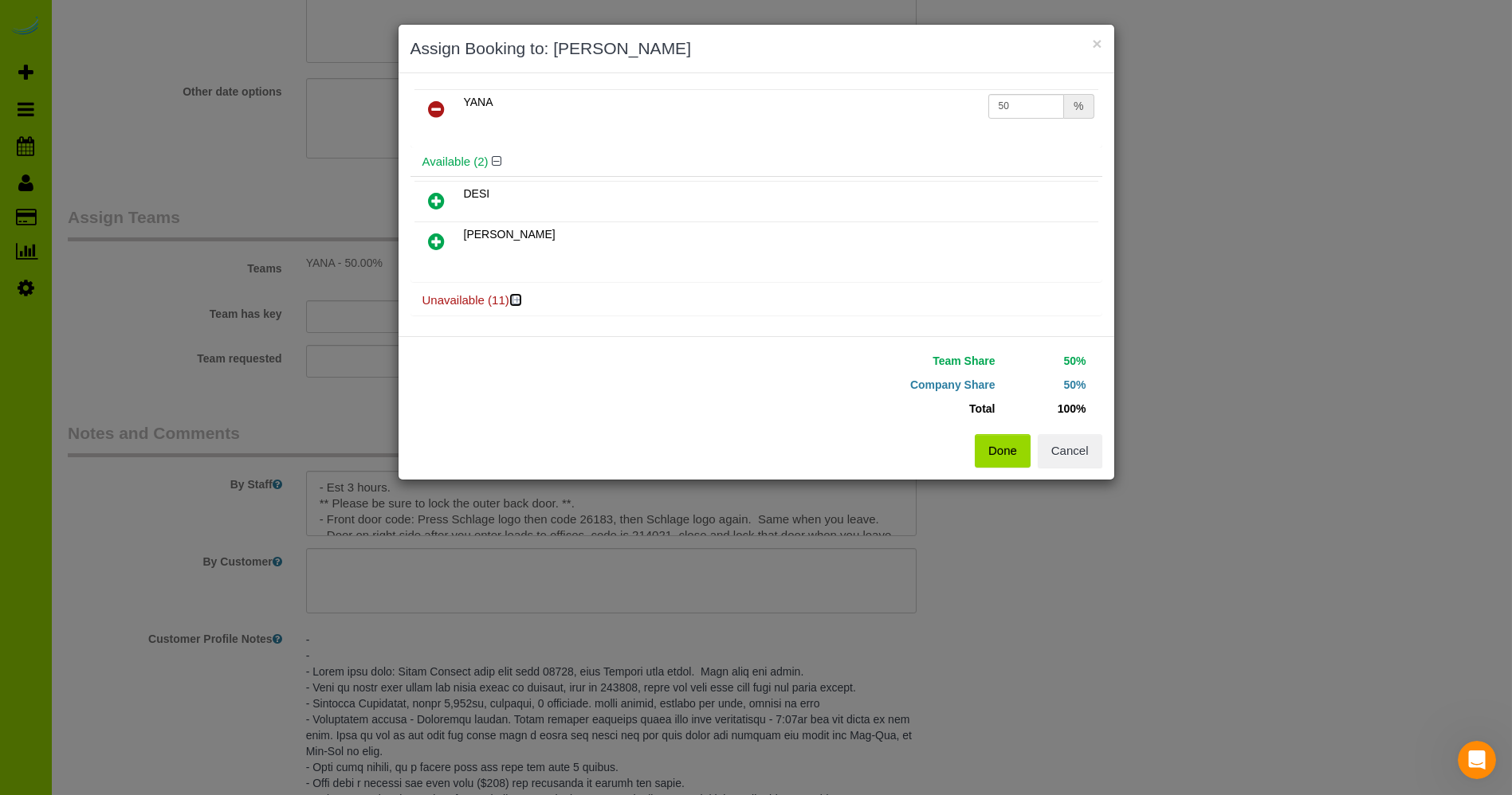
click at [513, 294] on icon at bounding box center [517, 300] width 9 height 12
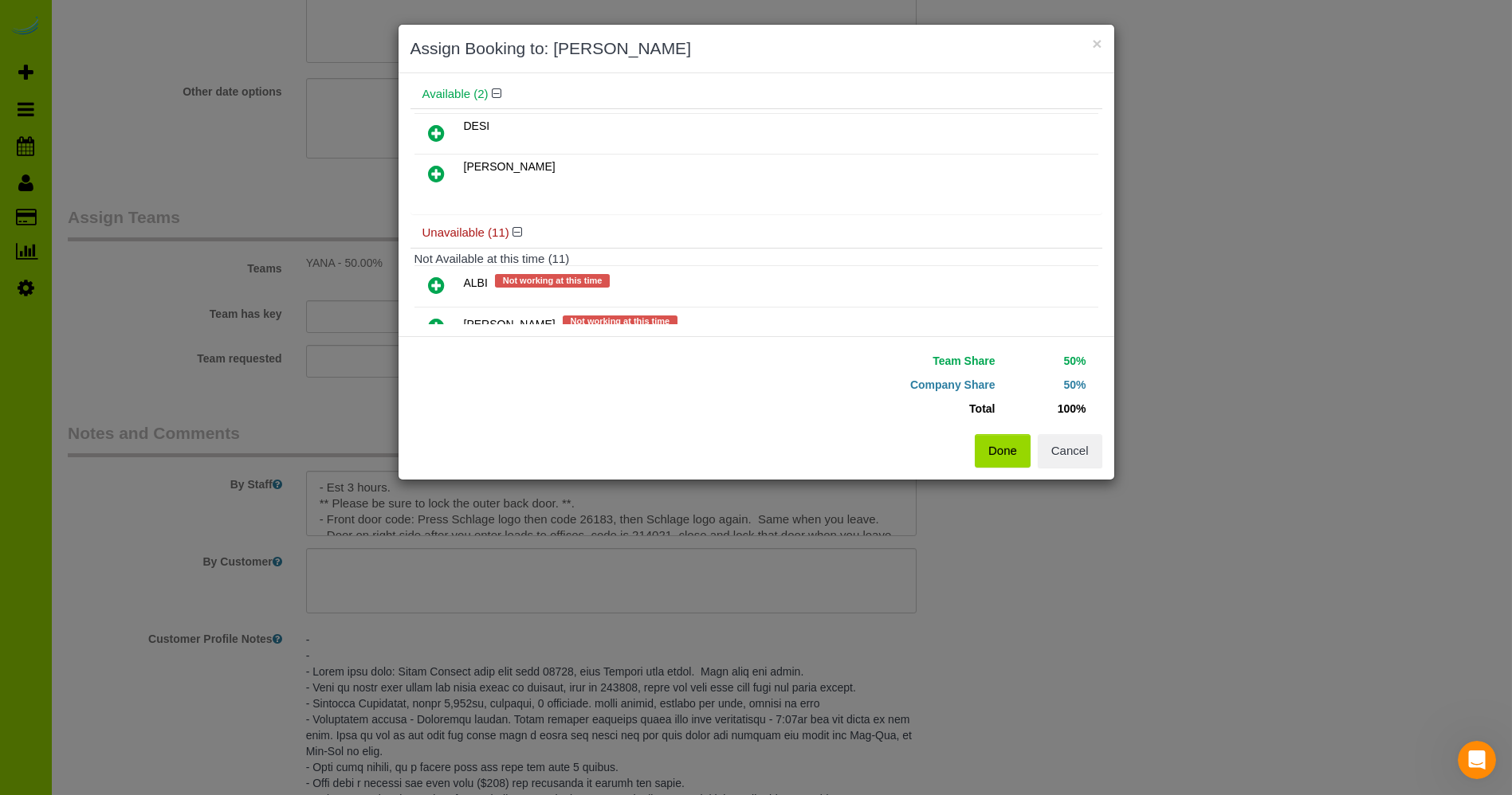
scroll to position [106, 0]
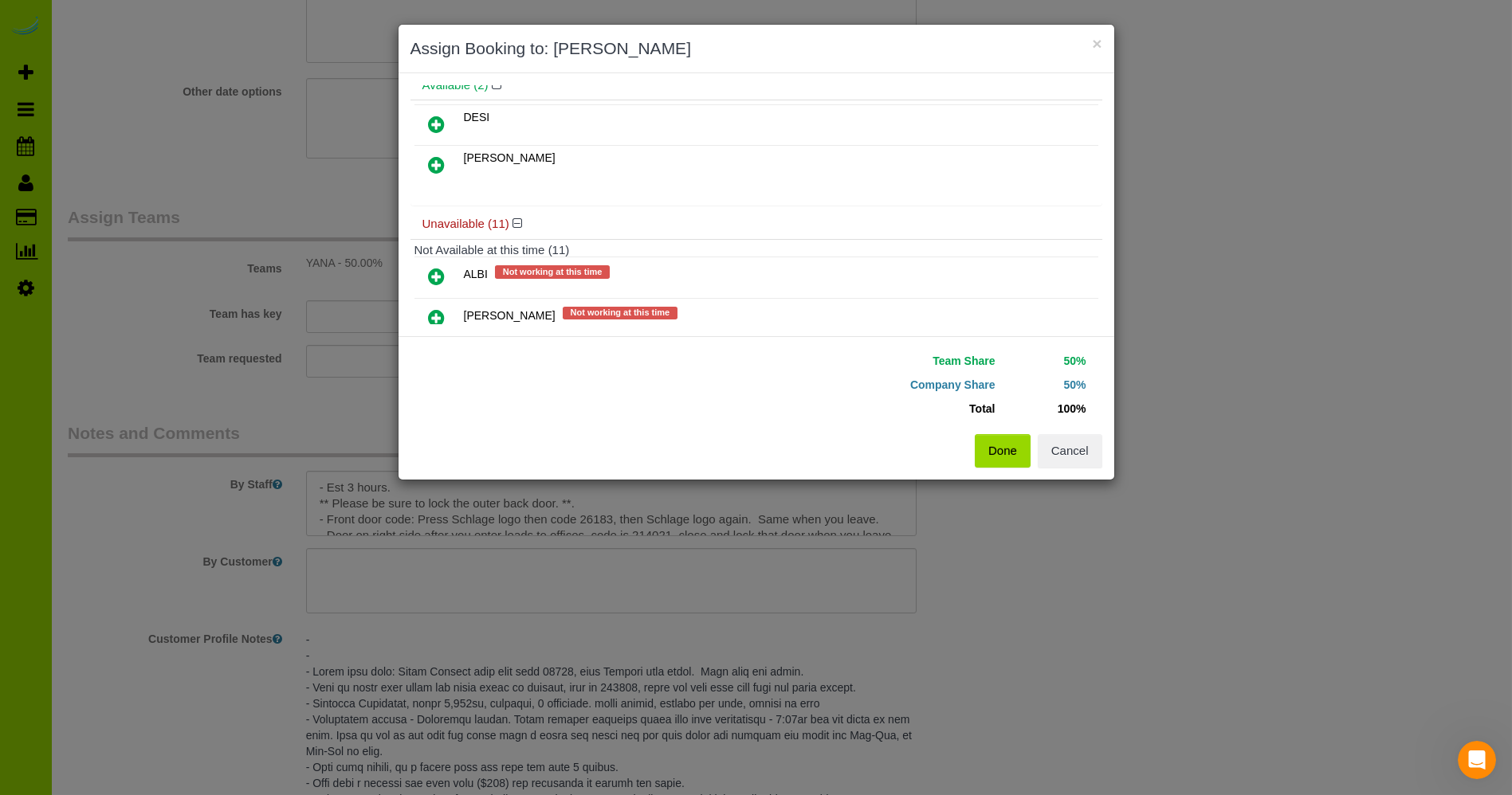
click at [436, 271] on icon at bounding box center [437, 276] width 17 height 19
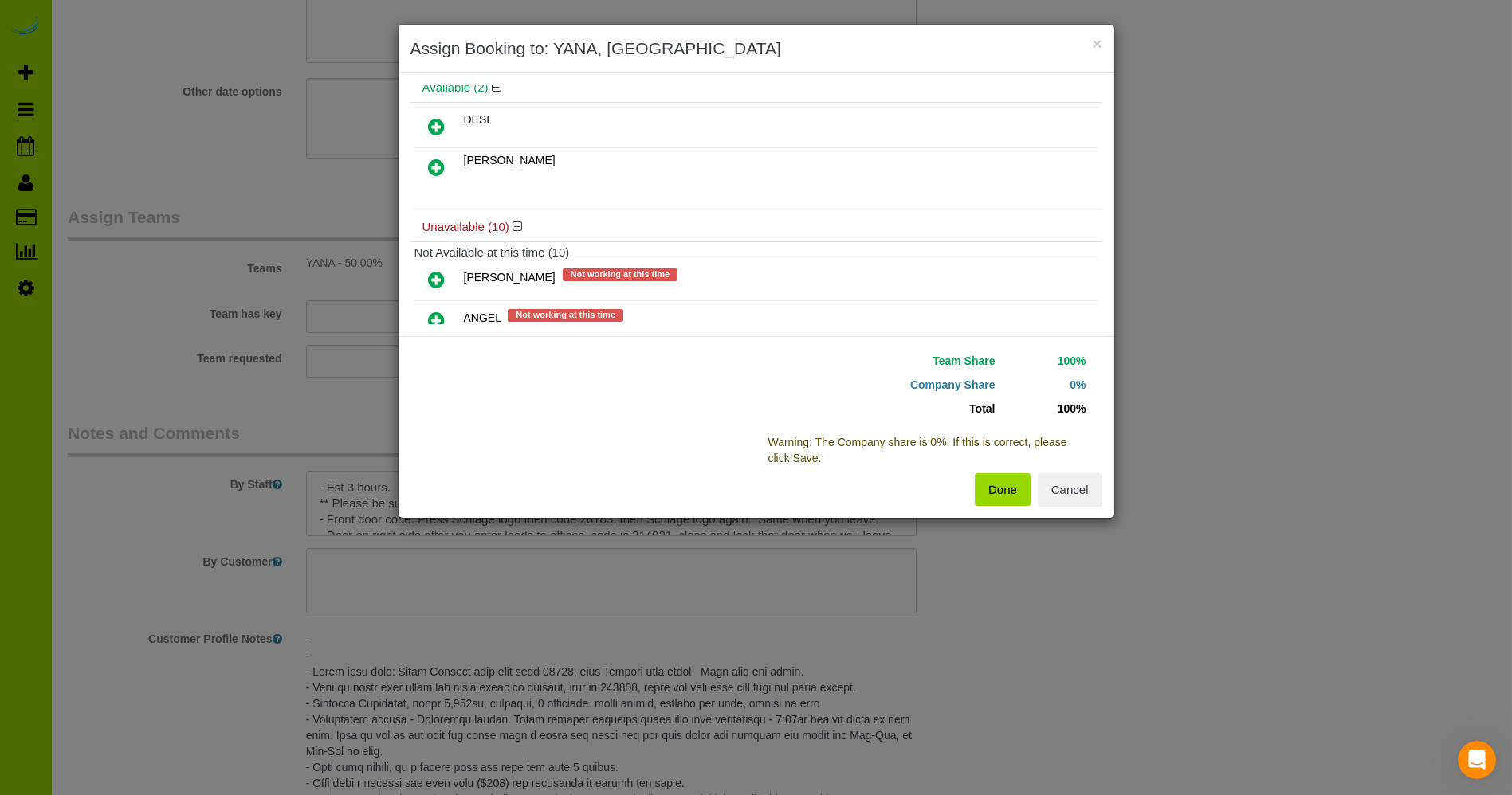
click at [435, 160] on icon at bounding box center [437, 167] width 17 height 19
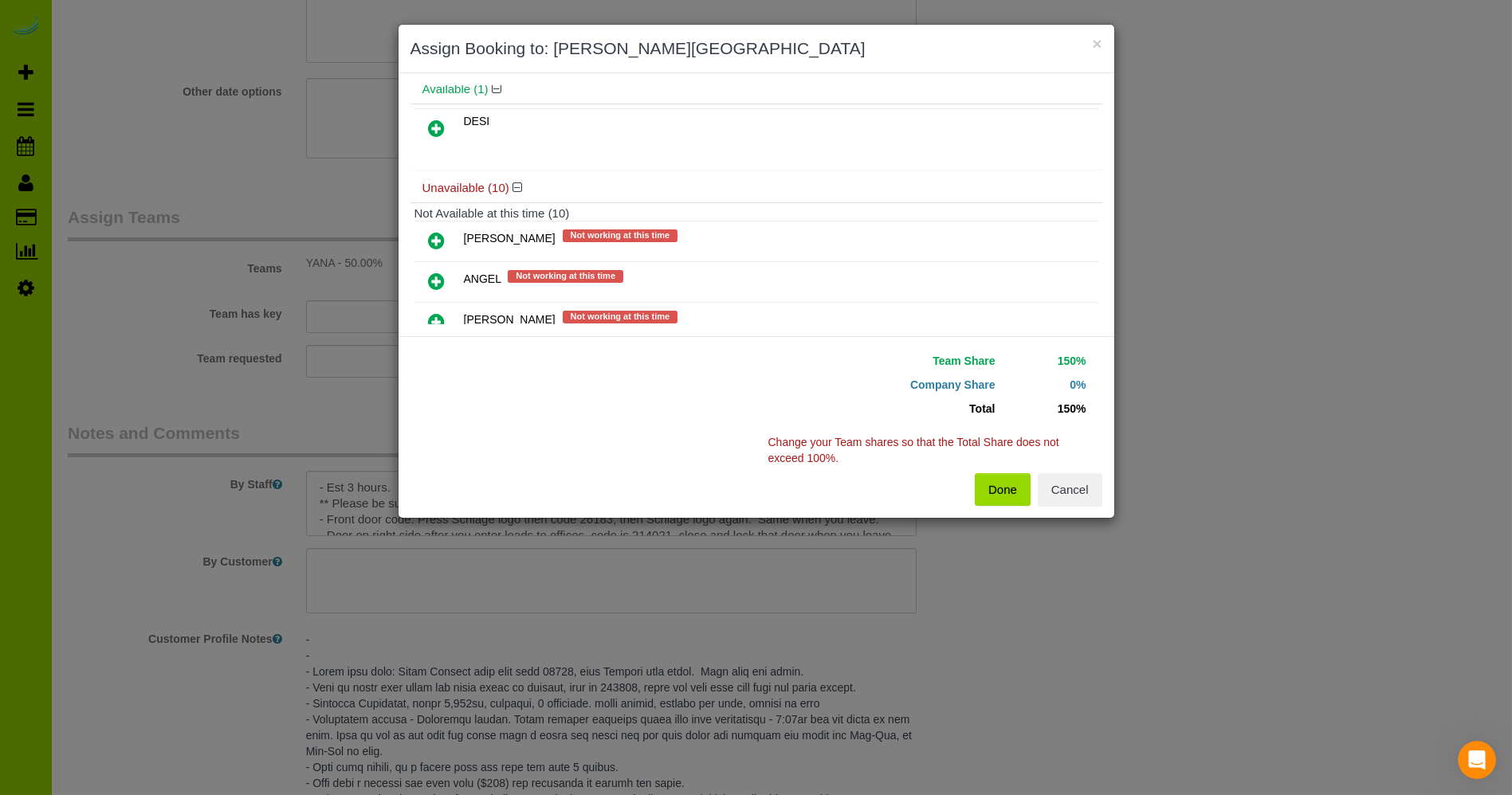
click at [437, 121] on icon at bounding box center [437, 127] width 17 height 19
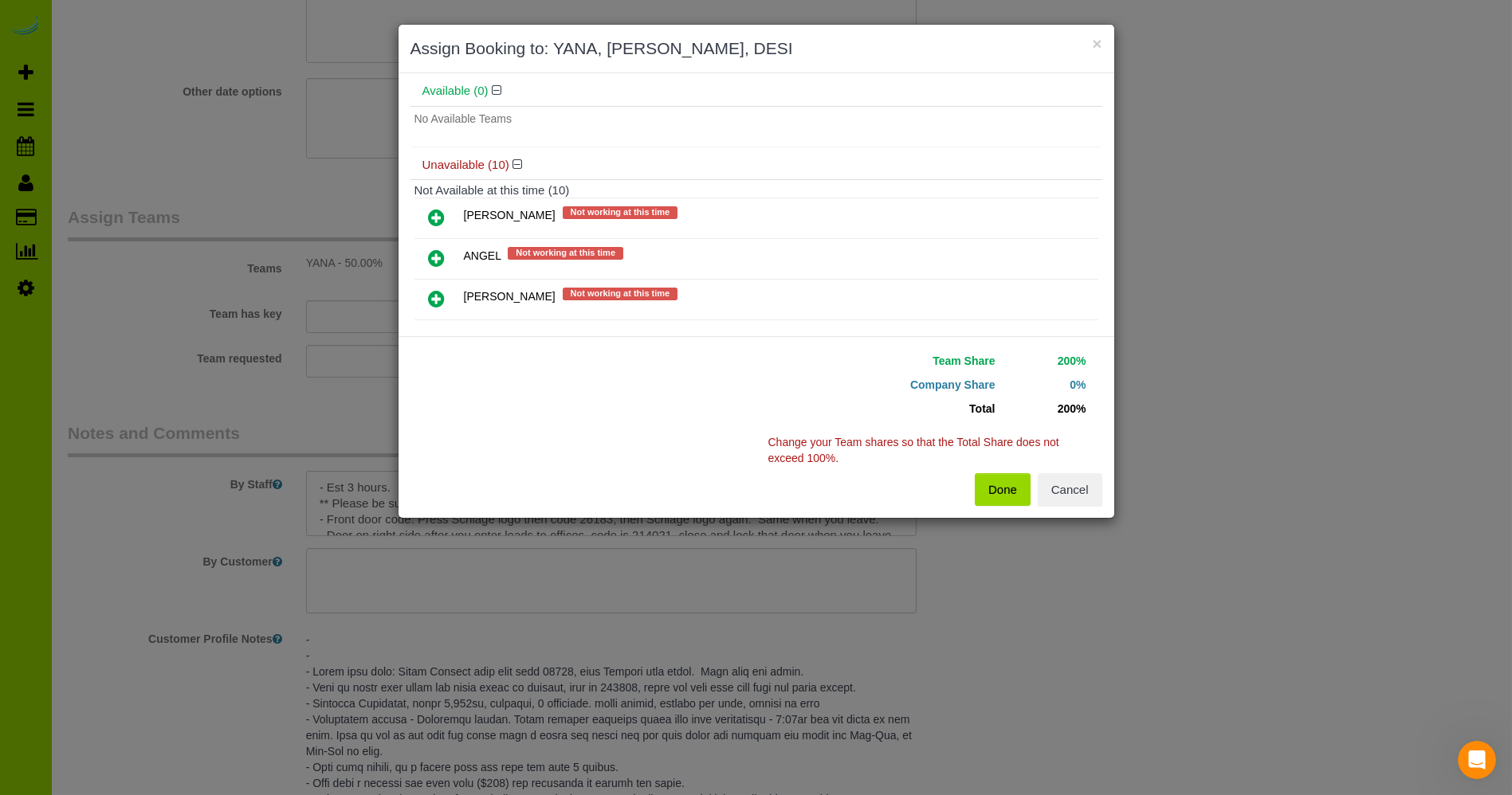
click at [435, 289] on icon at bounding box center [437, 298] width 17 height 19
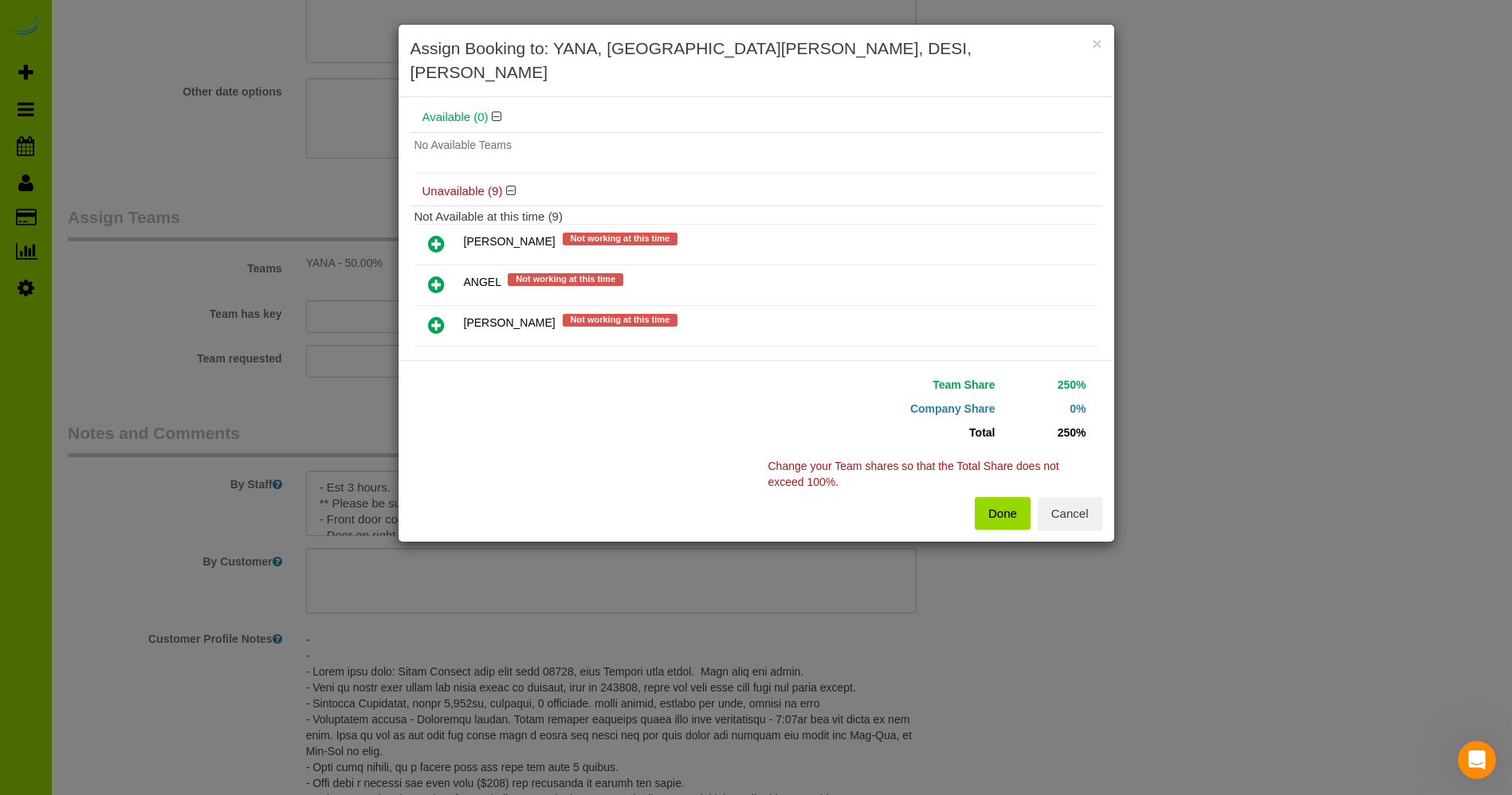
click at [436, 275] on icon at bounding box center [437, 284] width 17 height 19
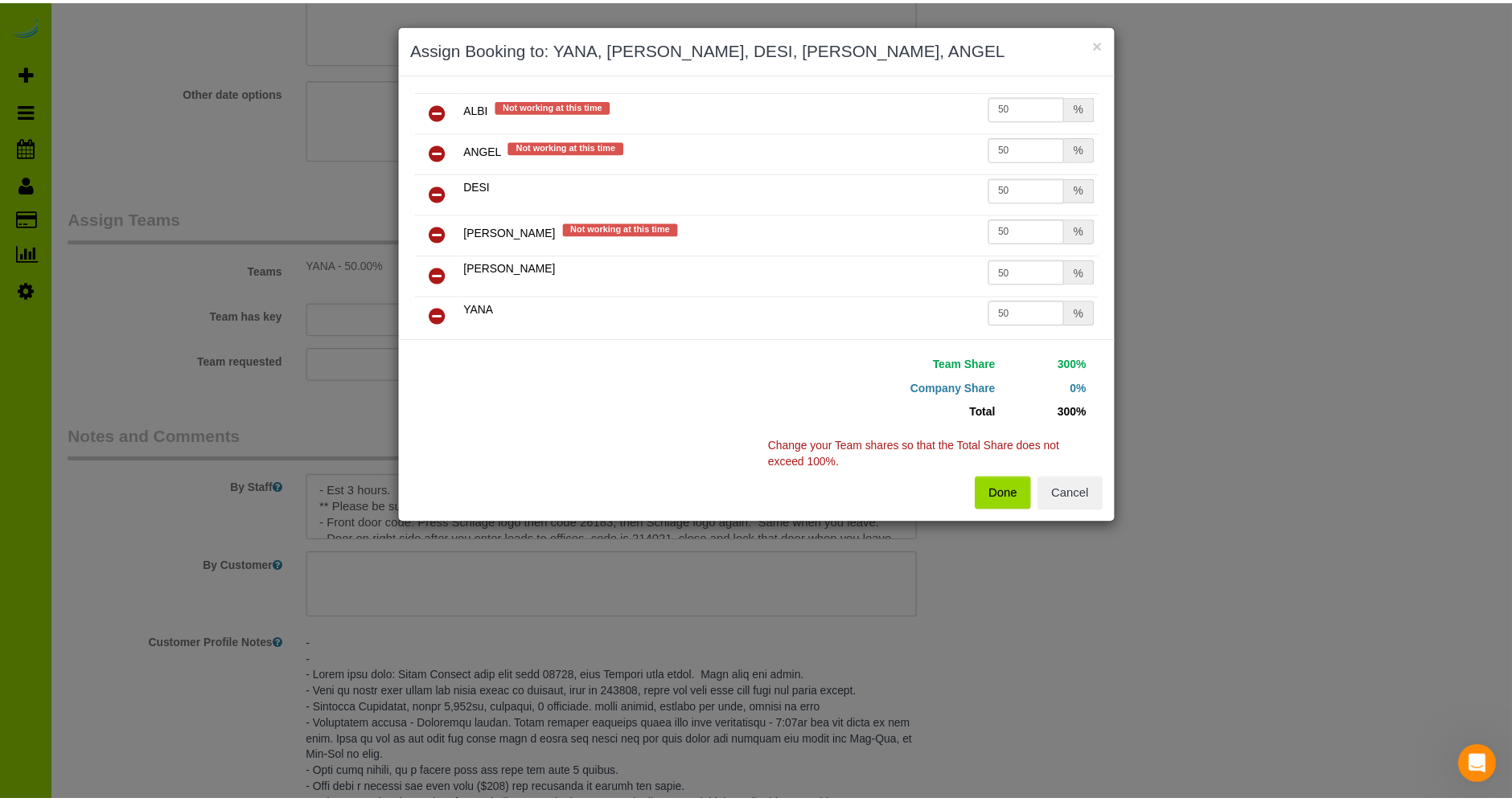
scroll to position [25, 0]
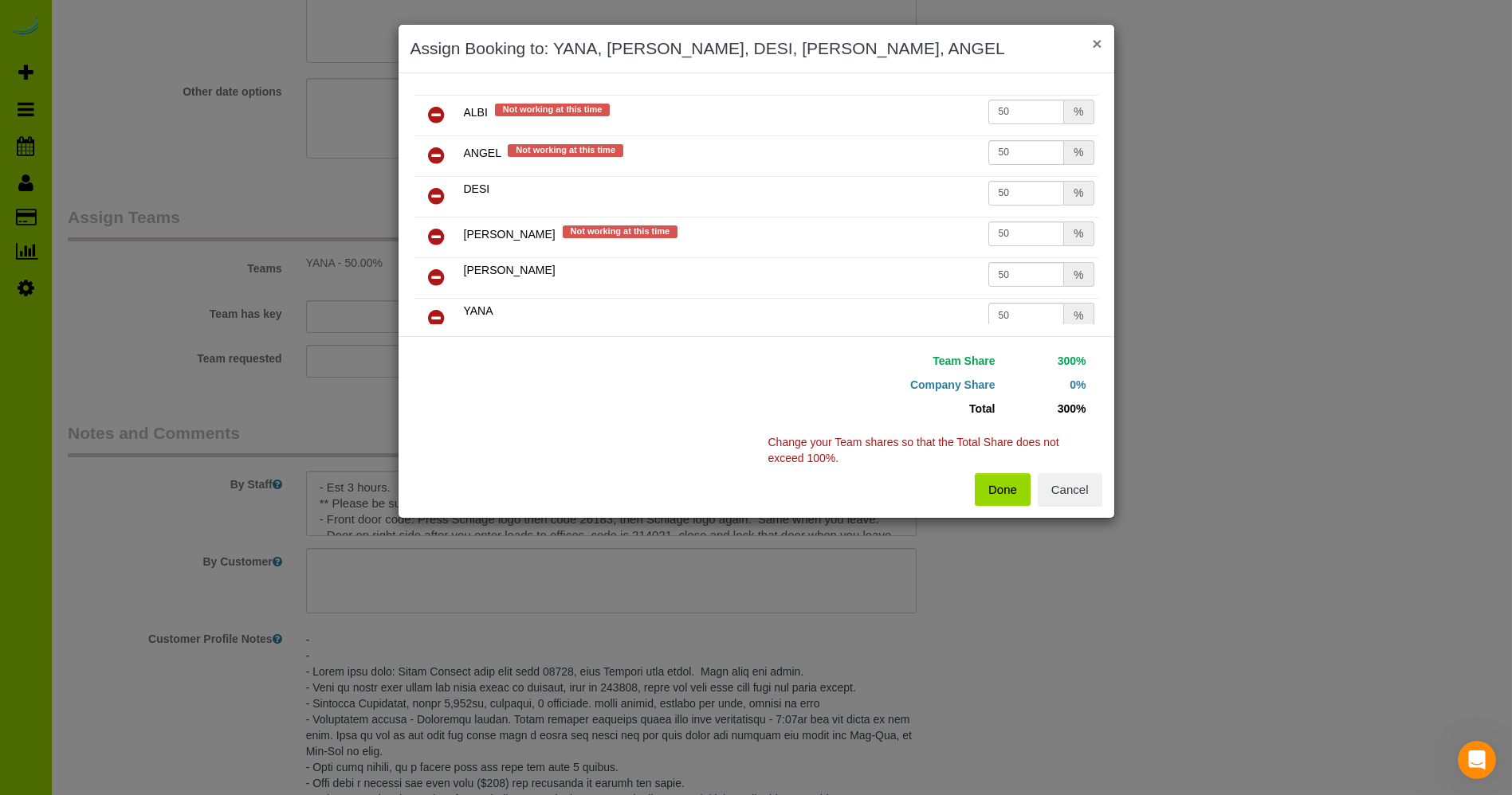
click at [1093, 39] on button "×" at bounding box center [1097, 43] width 9 height 17
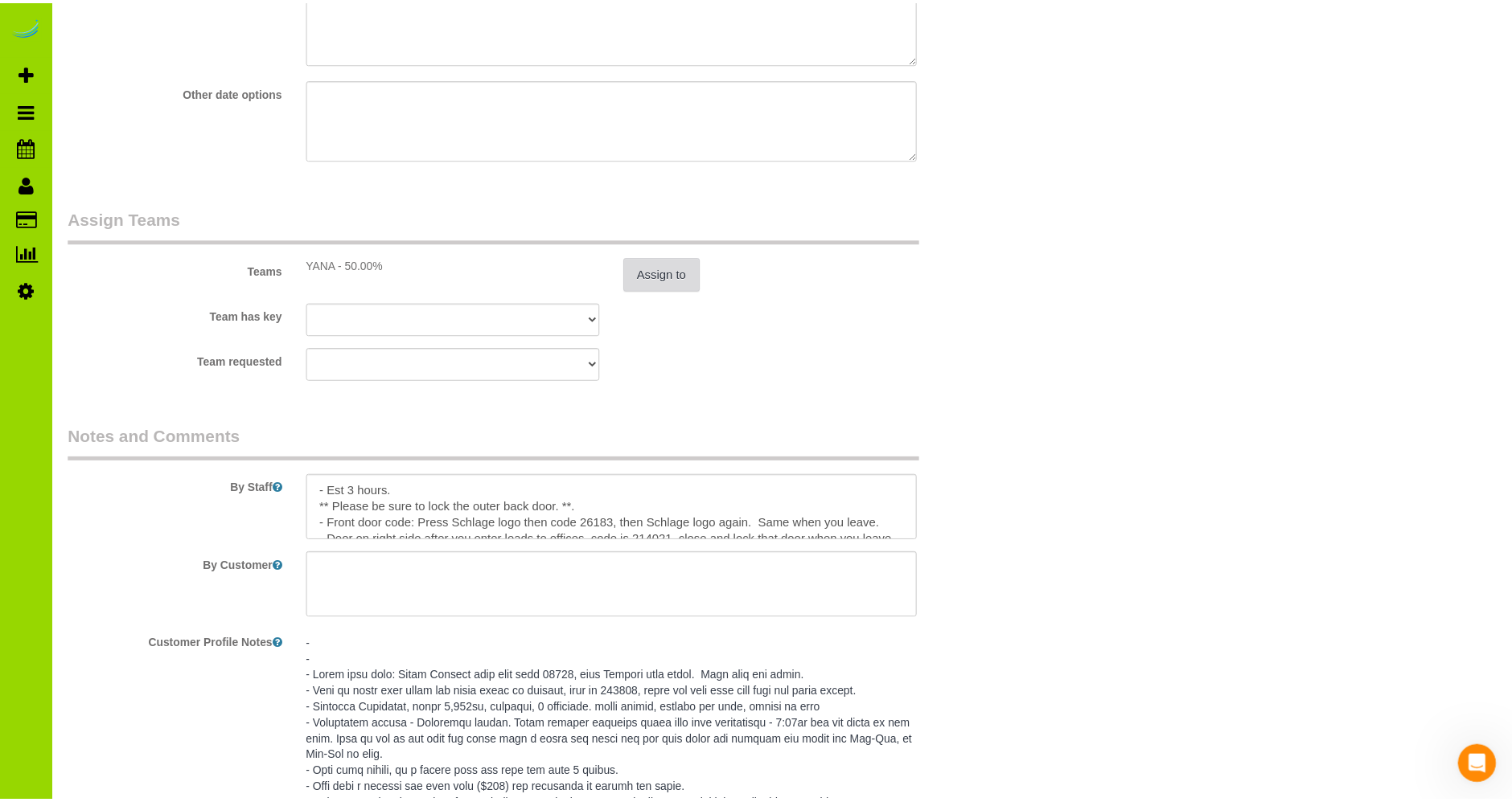
scroll to position [77051, 78909]
click at [34, 279] on link "Settings" at bounding box center [26, 290] width 52 height 37
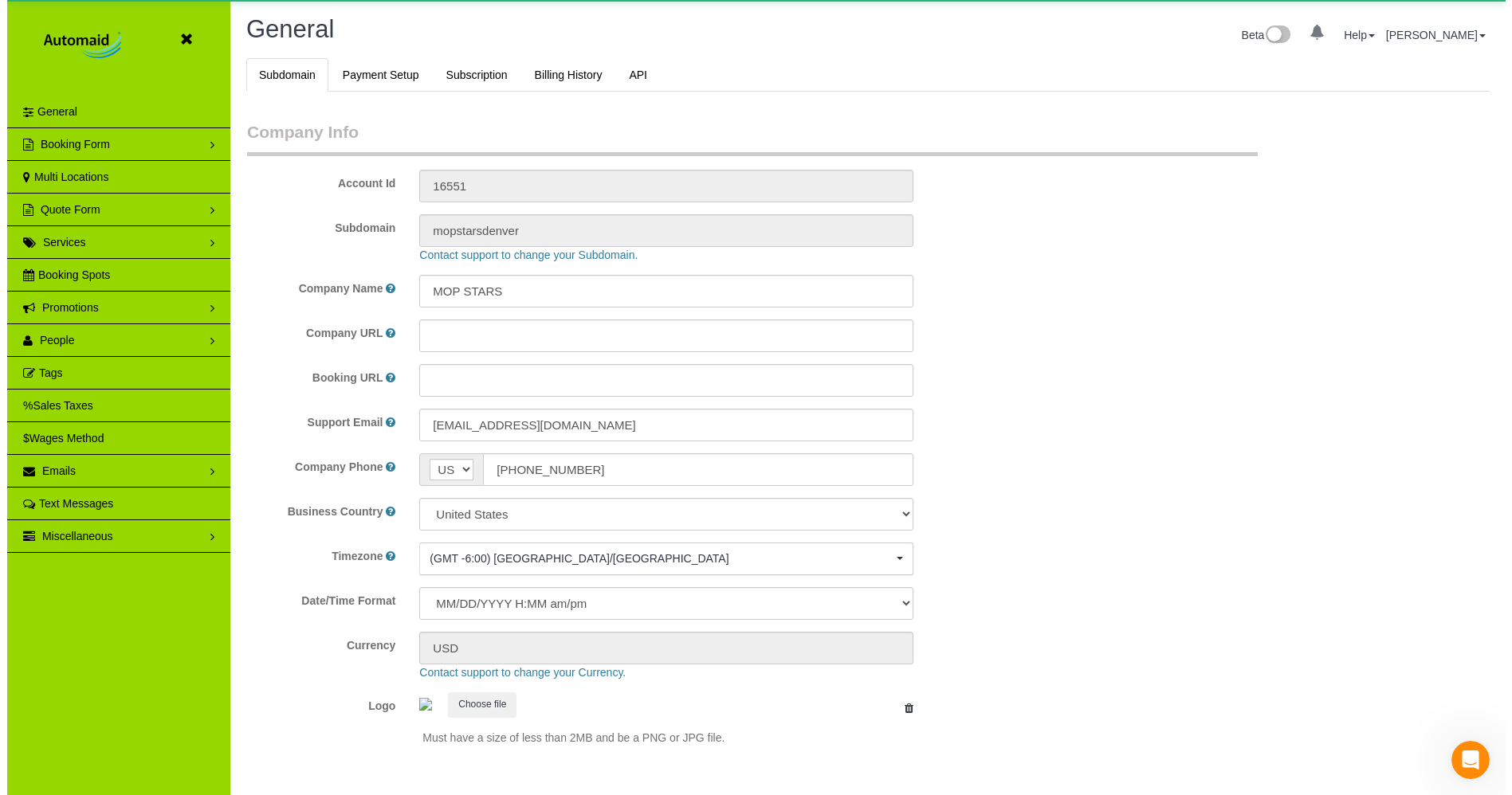
scroll to position [3530, 1498]
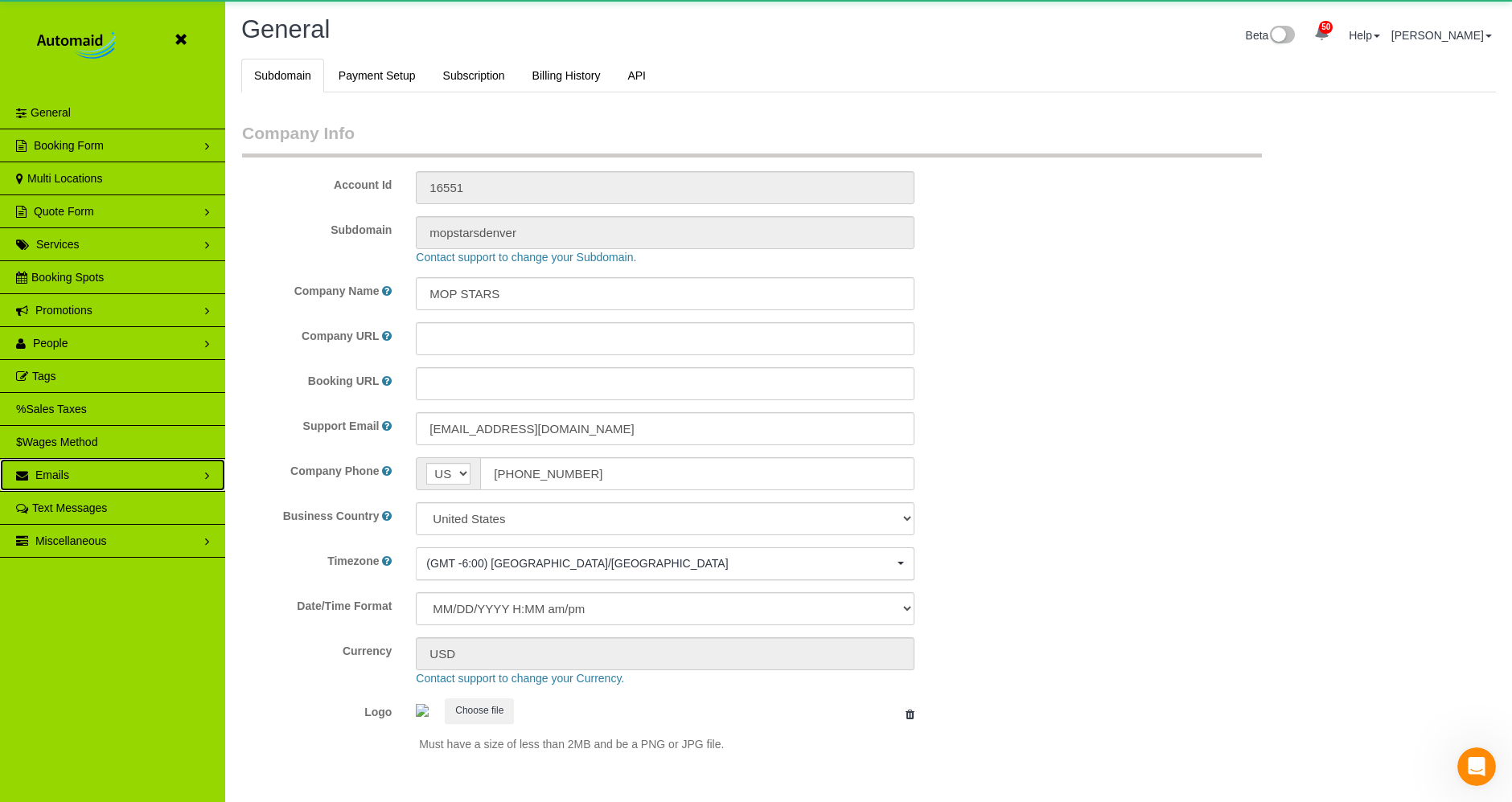
click at [56, 472] on span "Emails" at bounding box center [52, 475] width 34 height 13
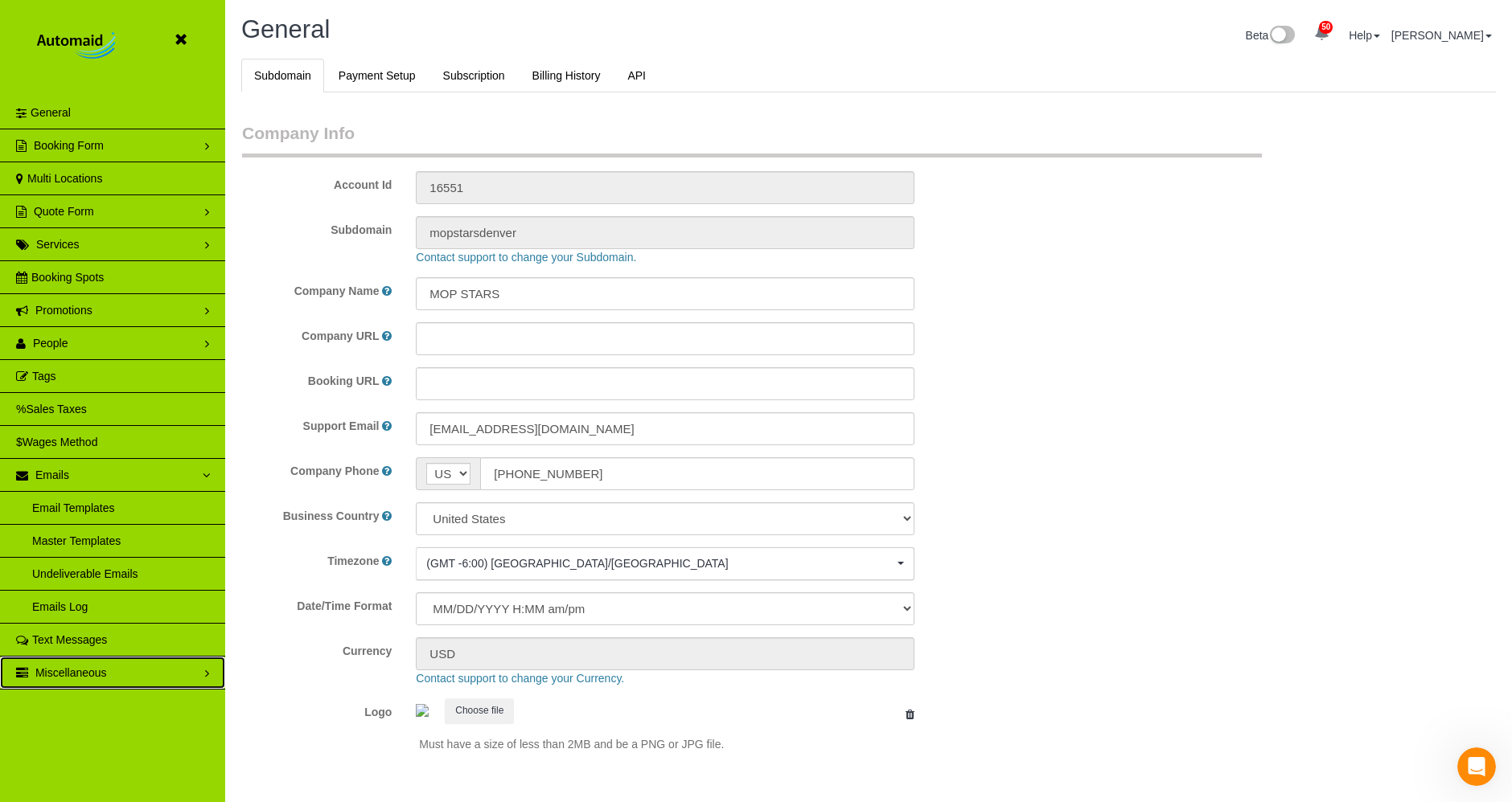
click at [54, 668] on span "Miscellaneous" at bounding box center [70, 672] width 71 height 13
click at [58, 659] on link "Twilio" at bounding box center [112, 672] width 225 height 32
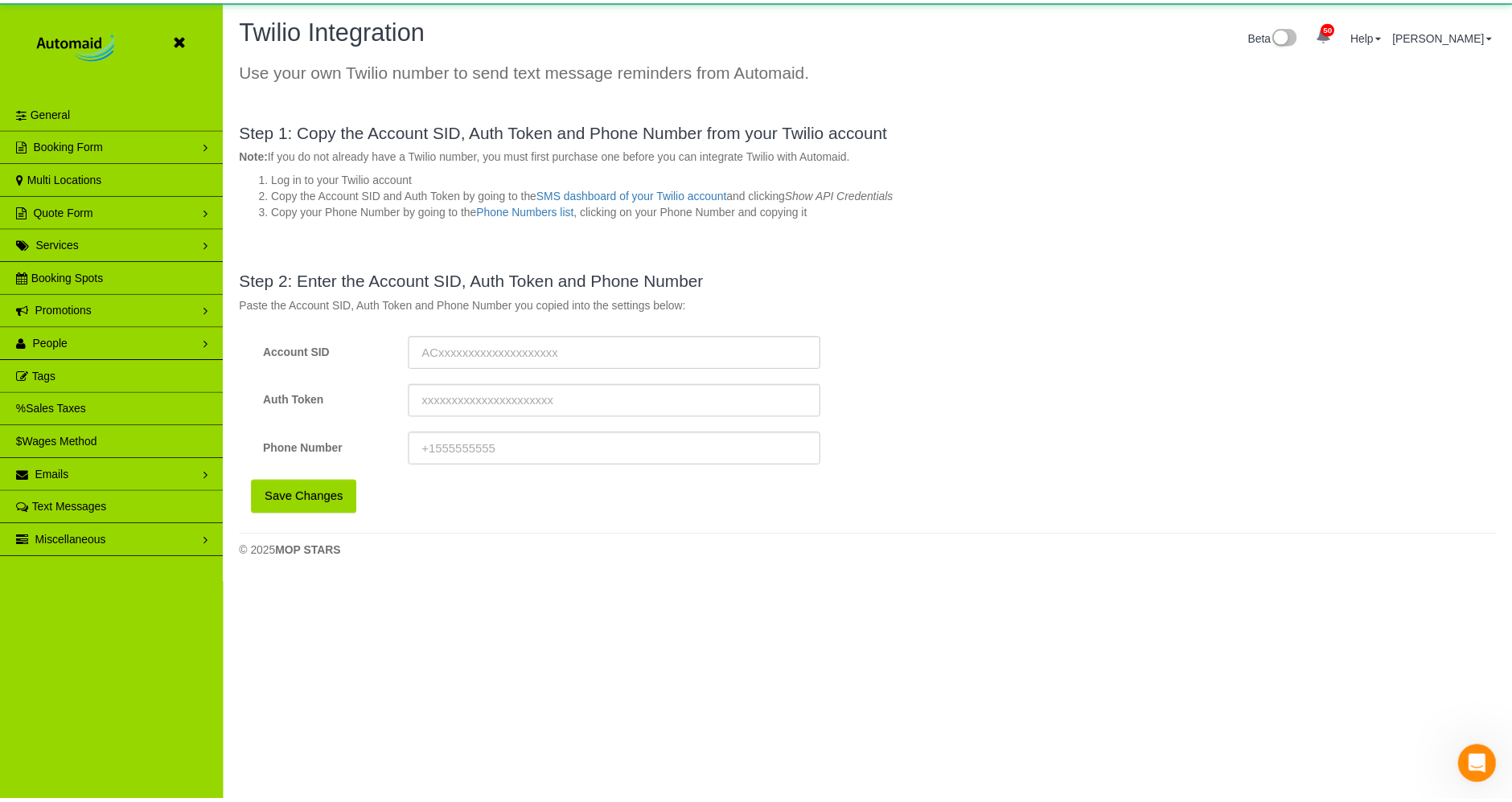
scroll to position [580, 1526]
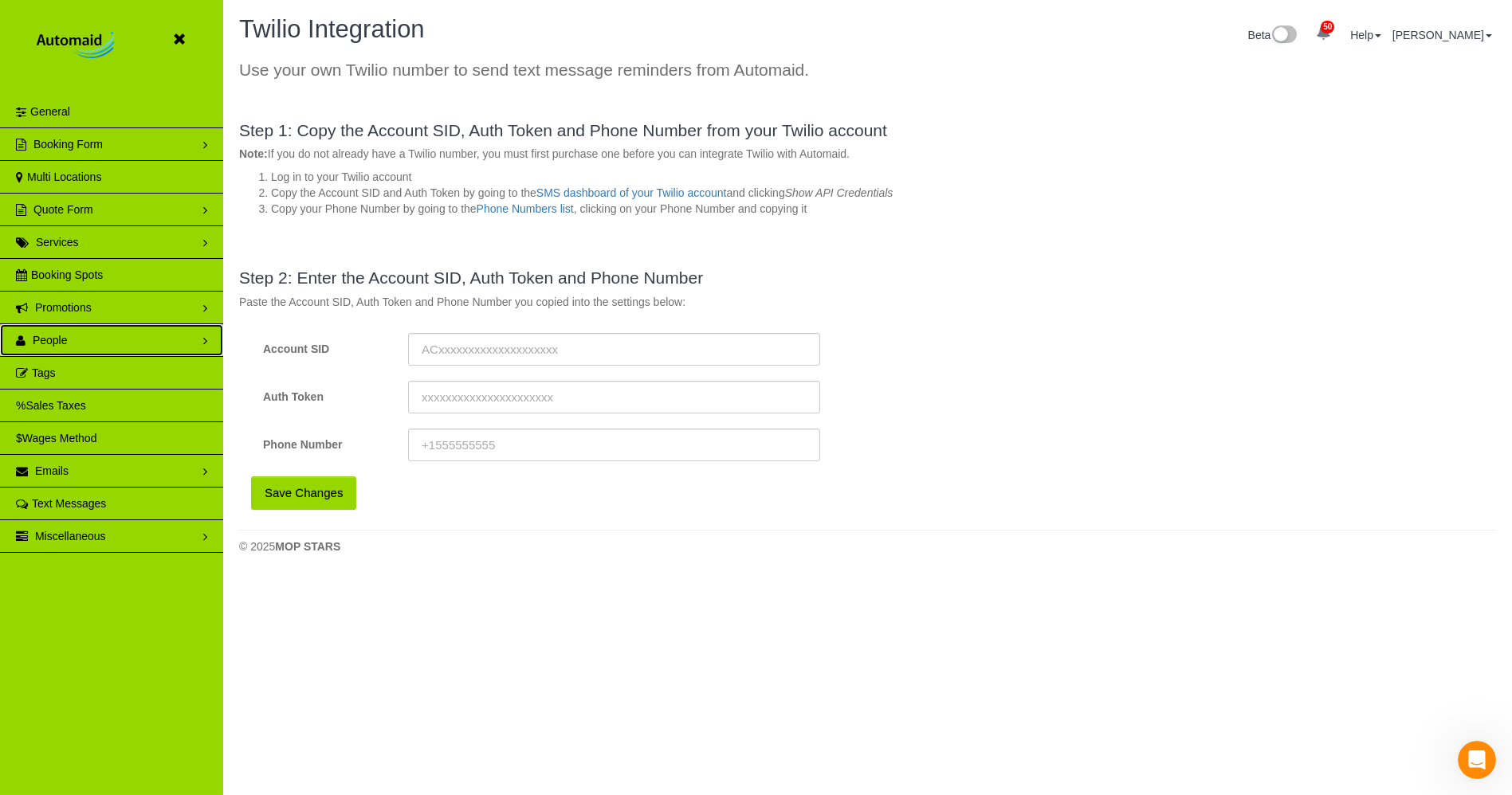
click at [72, 330] on link "People" at bounding box center [111, 340] width 223 height 32
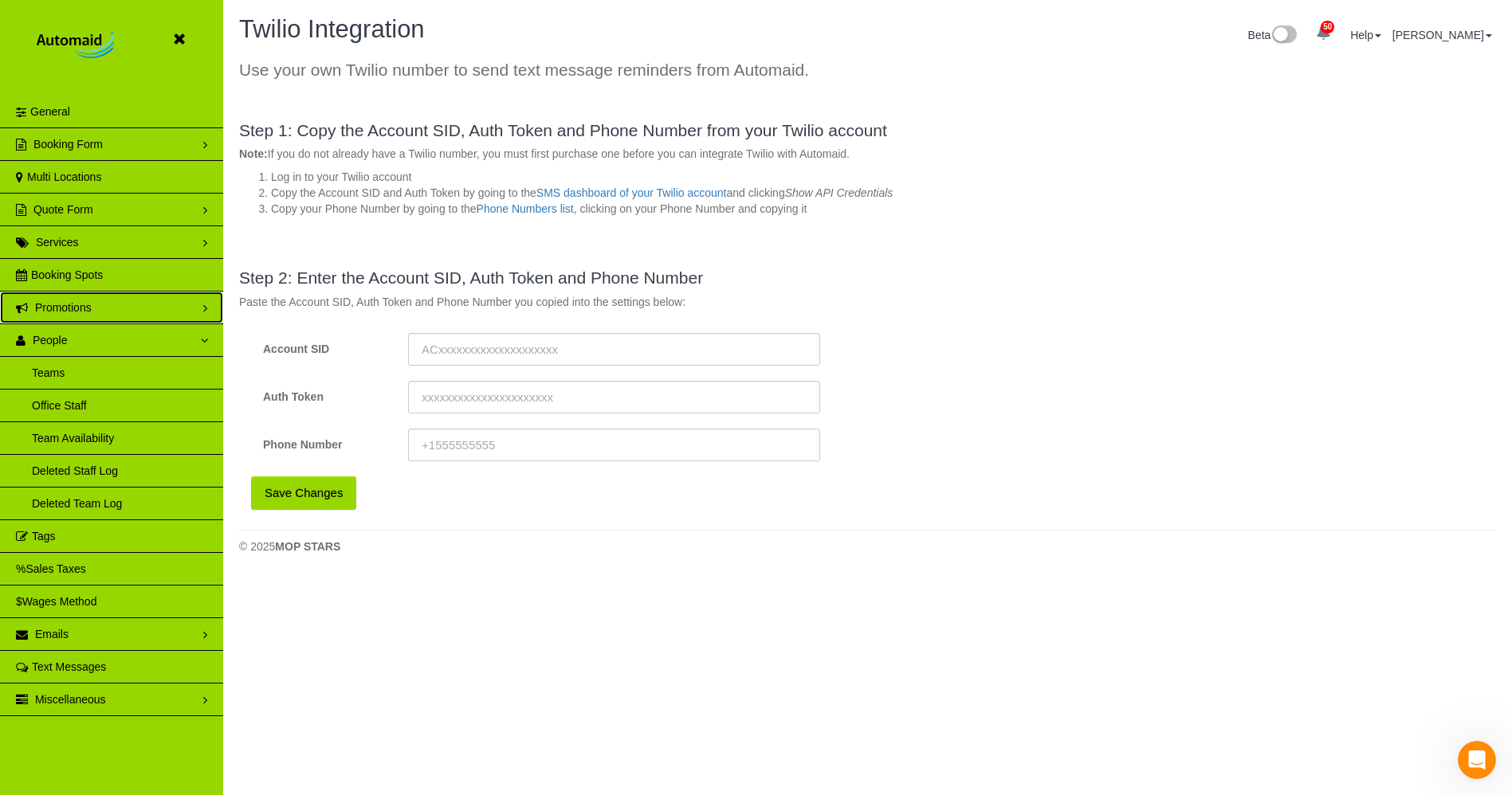
click at [68, 297] on link "Promotions" at bounding box center [111, 307] width 223 height 32
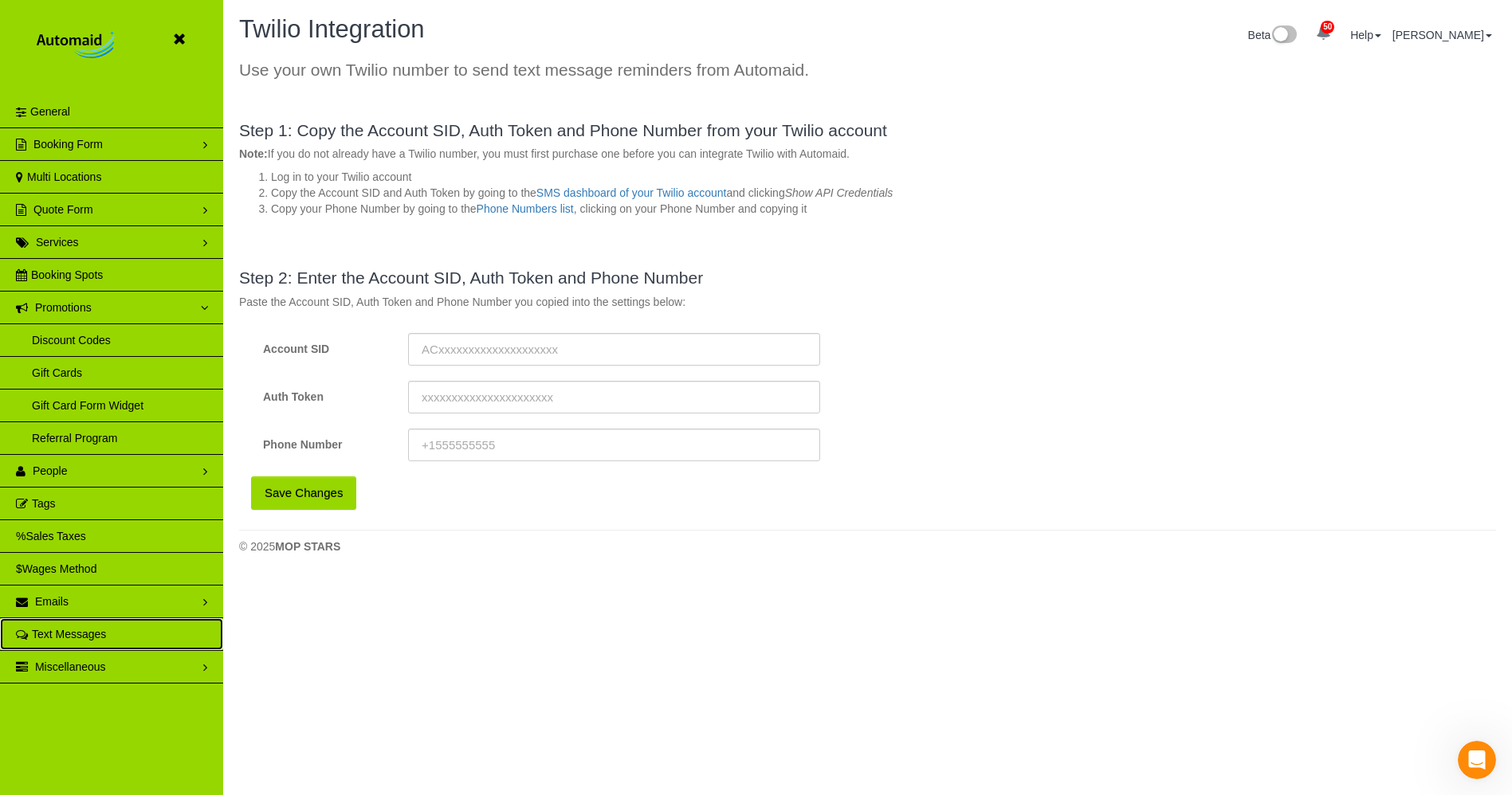
click at [50, 624] on link "Text Messages" at bounding box center [111, 634] width 223 height 32
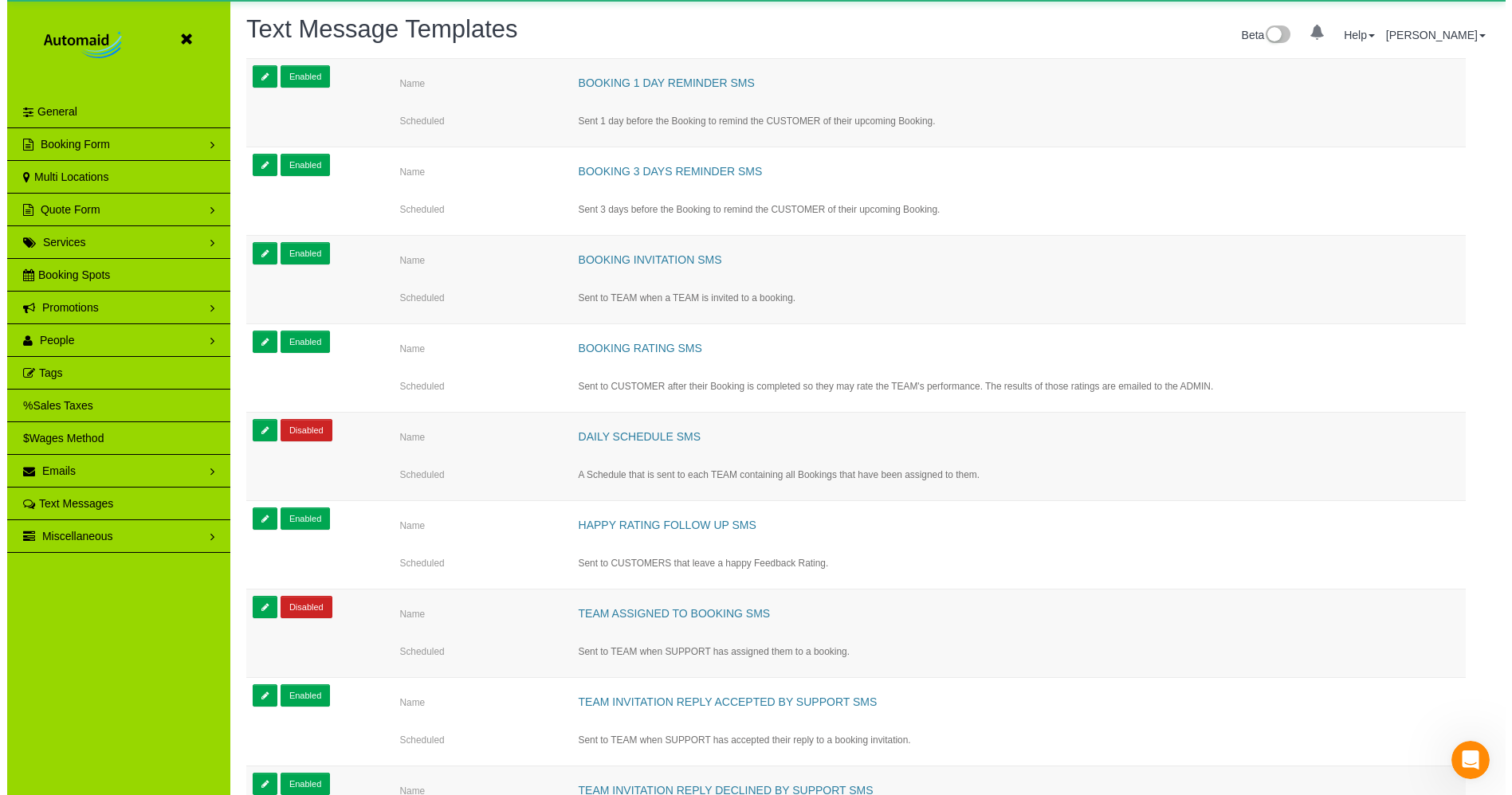
scroll to position [1026, 1498]
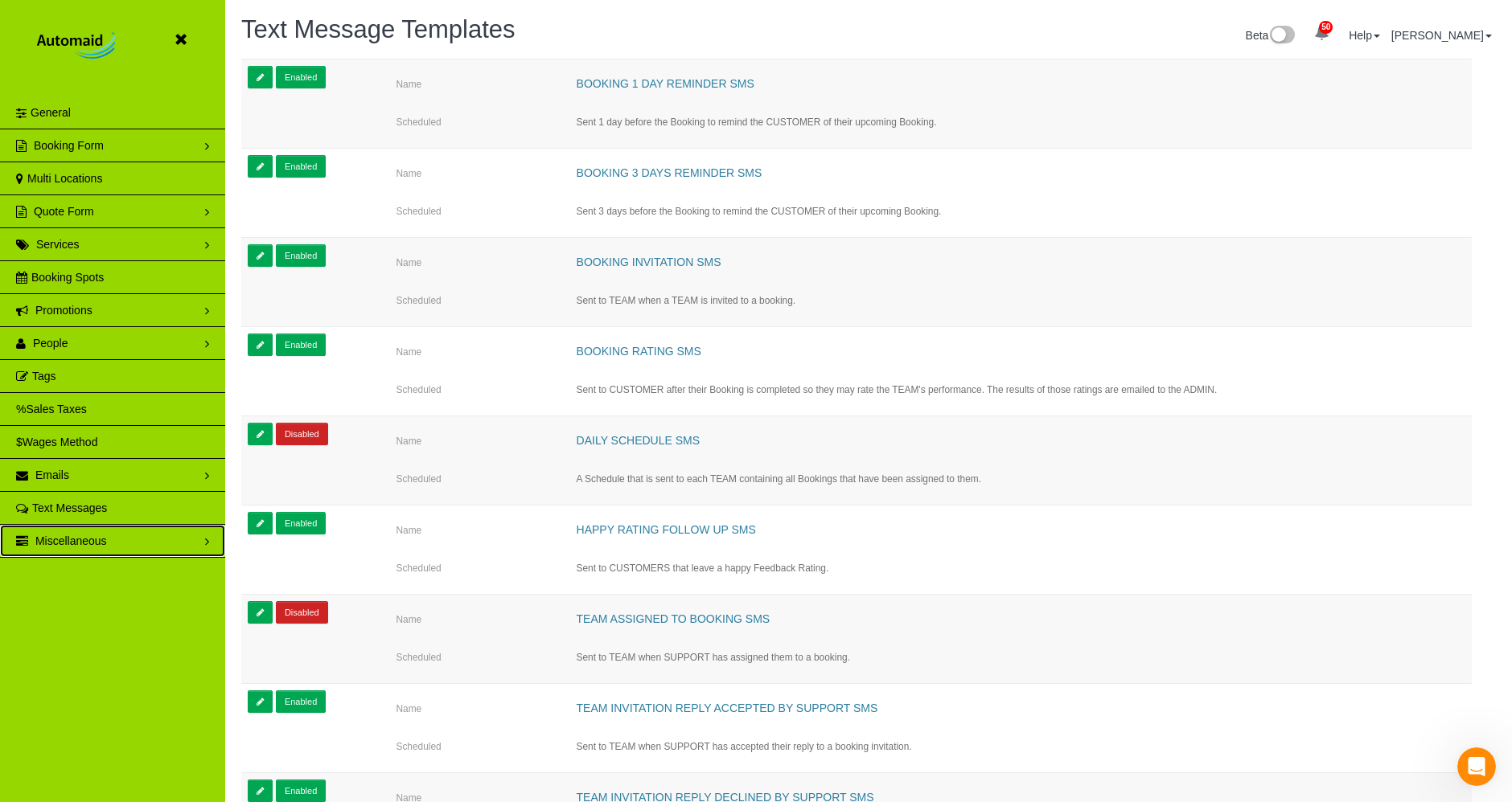
click at [74, 538] on span "Miscellaneous" at bounding box center [70, 541] width 71 height 13
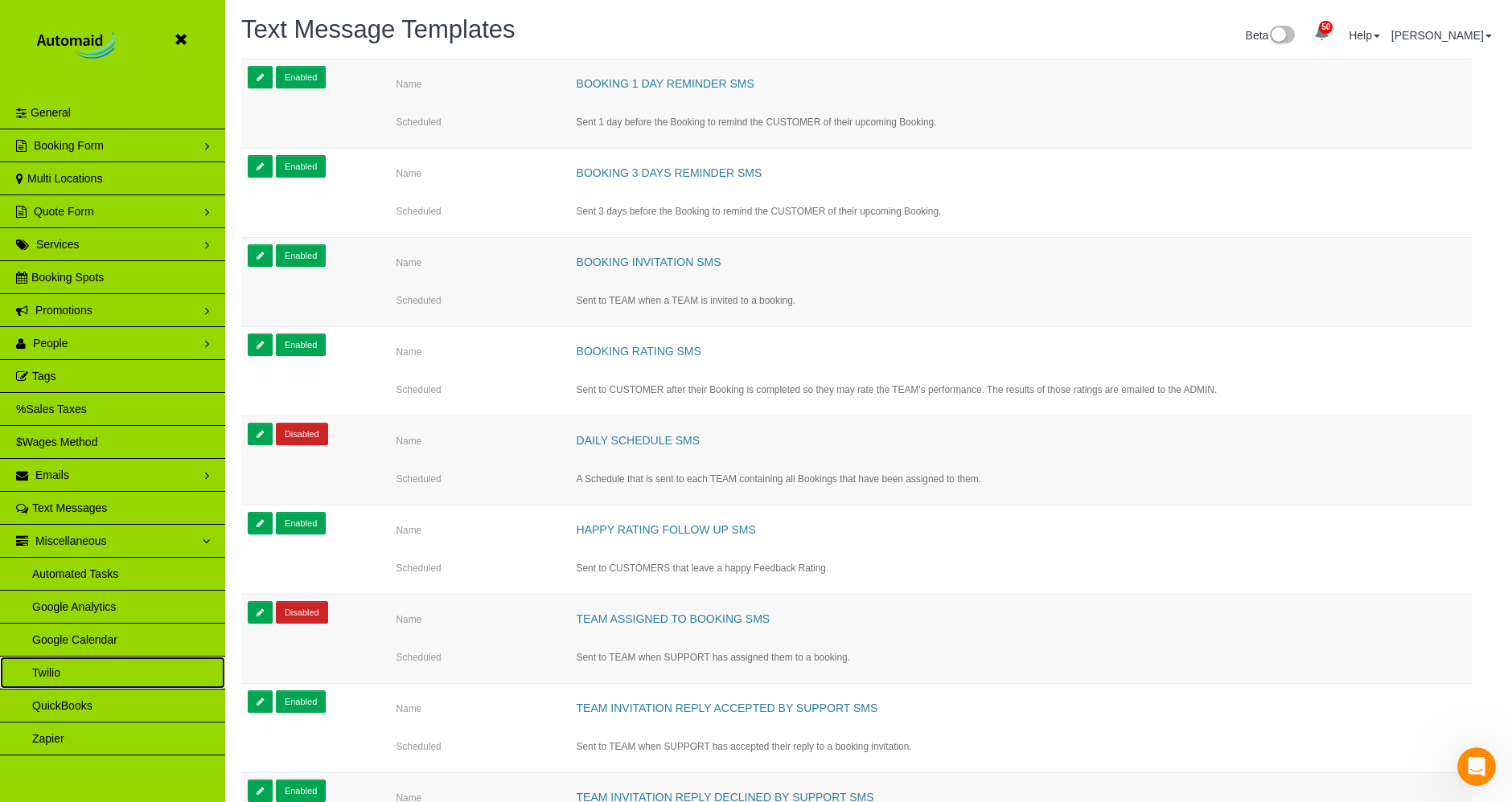
click at [70, 662] on link "Twilio" at bounding box center [112, 672] width 225 height 32
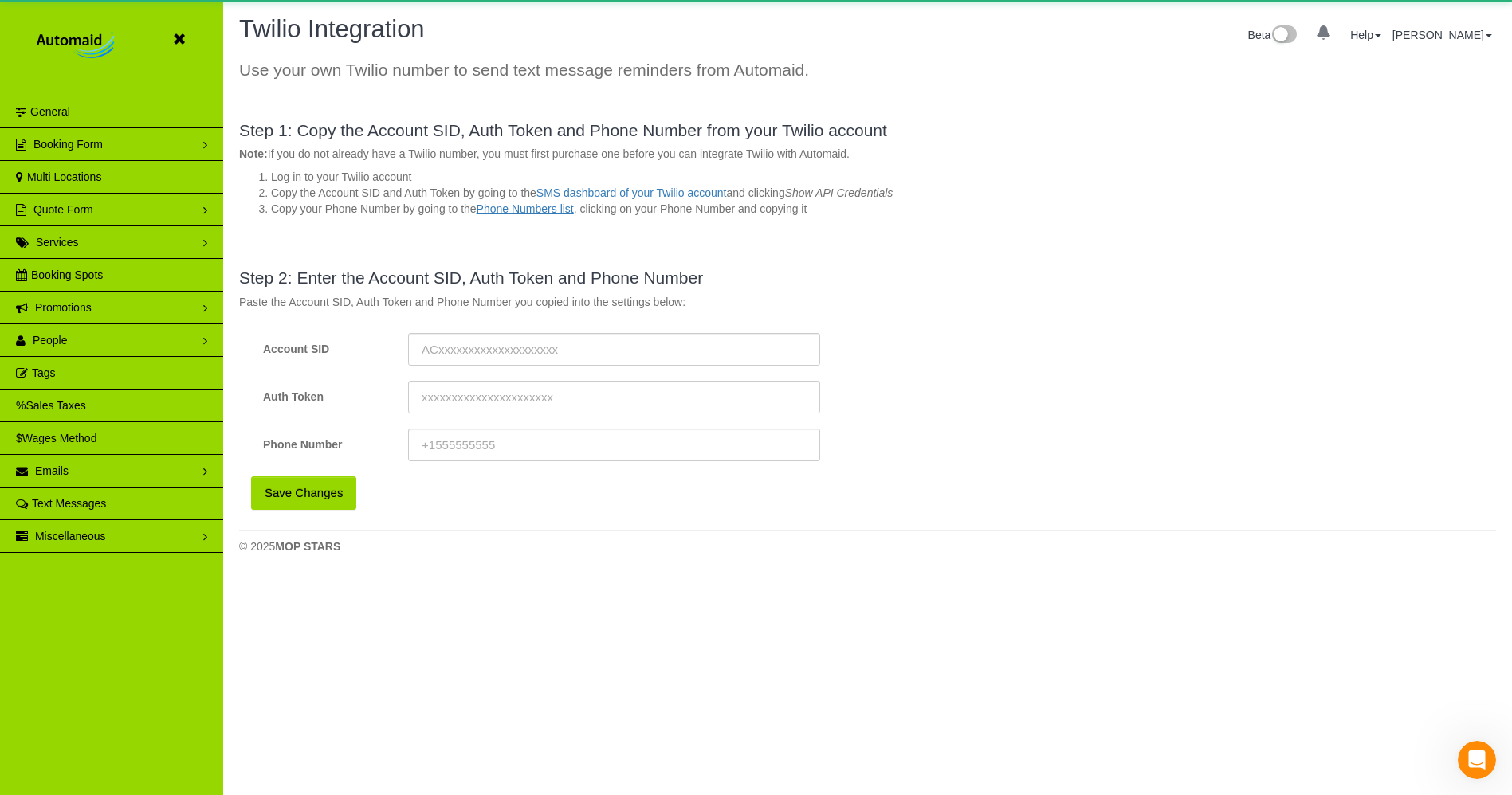
scroll to position [575, 1512]
